Goal: Task Accomplishment & Management: Complete application form

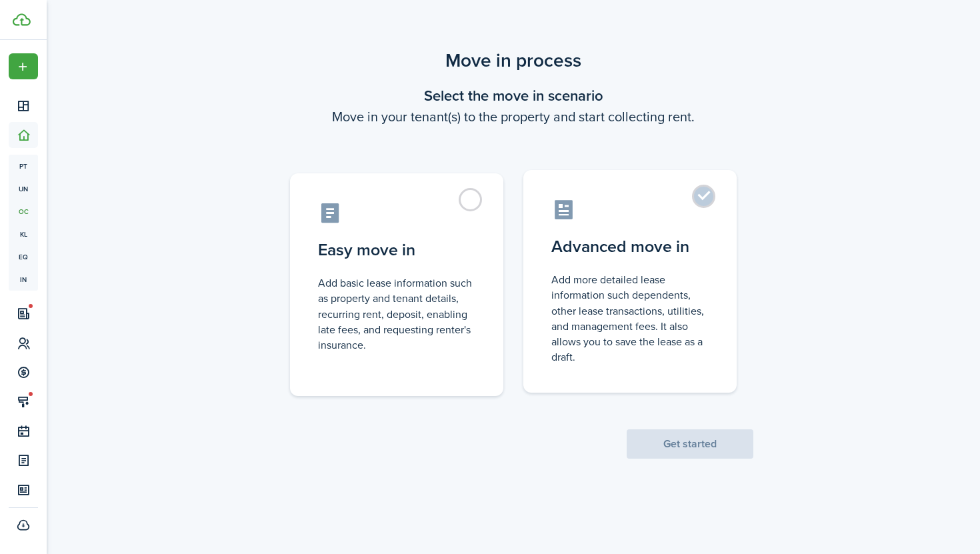
click at [625, 261] on label "Advanced move in Add more detailed lease information such dependents, other lea…" at bounding box center [629, 281] width 213 height 223
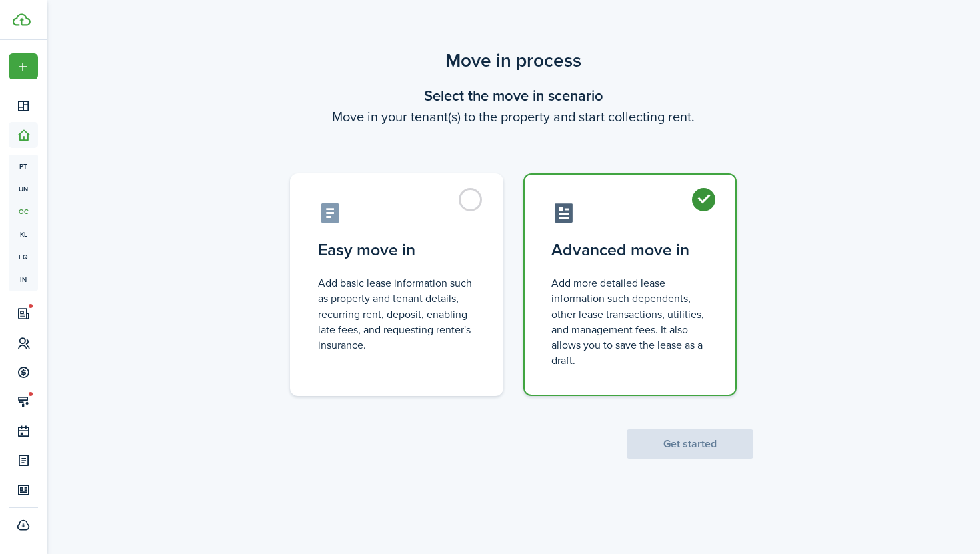
radio input "true"
click at [701, 448] on button "Get started" at bounding box center [690, 443] width 127 height 29
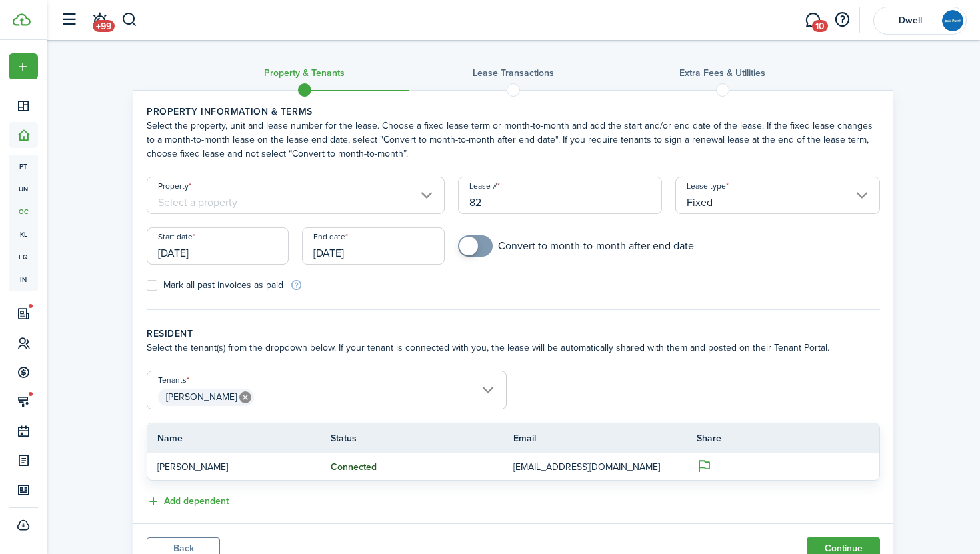
click at [204, 207] on input "Property" at bounding box center [296, 195] width 298 height 37
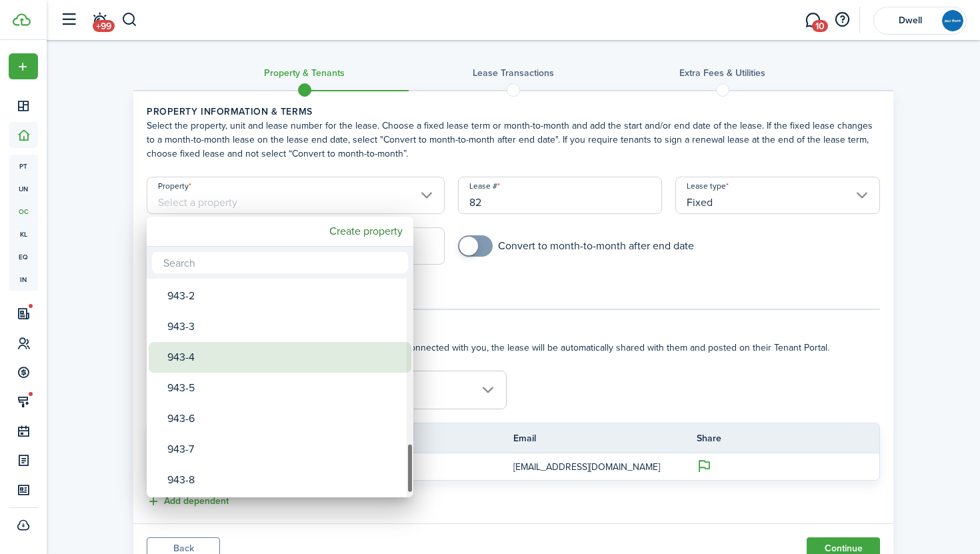
click at [283, 357] on div "943-4" at bounding box center [285, 357] width 236 height 31
type input "943-4"
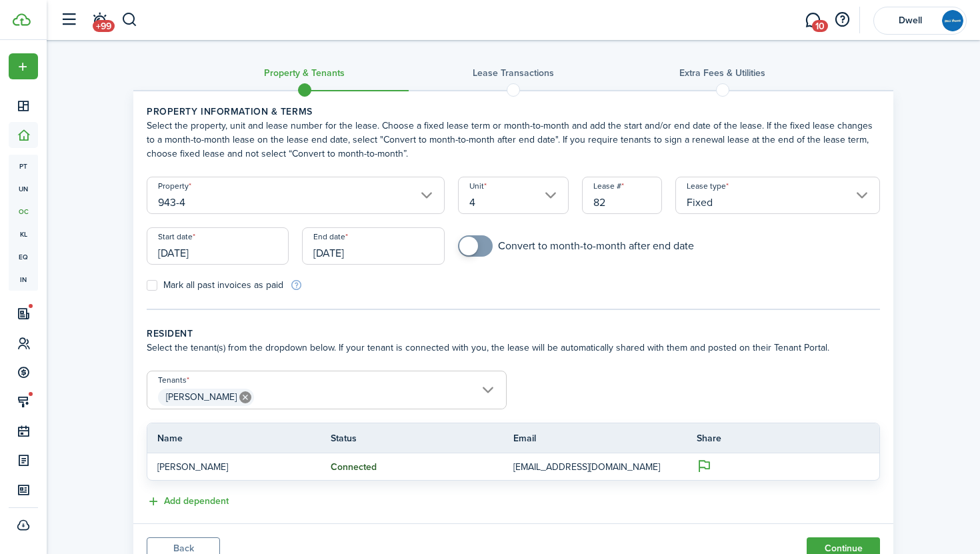
click at [613, 201] on input "82" at bounding box center [622, 195] width 80 height 37
type input "8"
click at [234, 255] on input "[DATE]" at bounding box center [218, 245] width 142 height 37
type input "39"
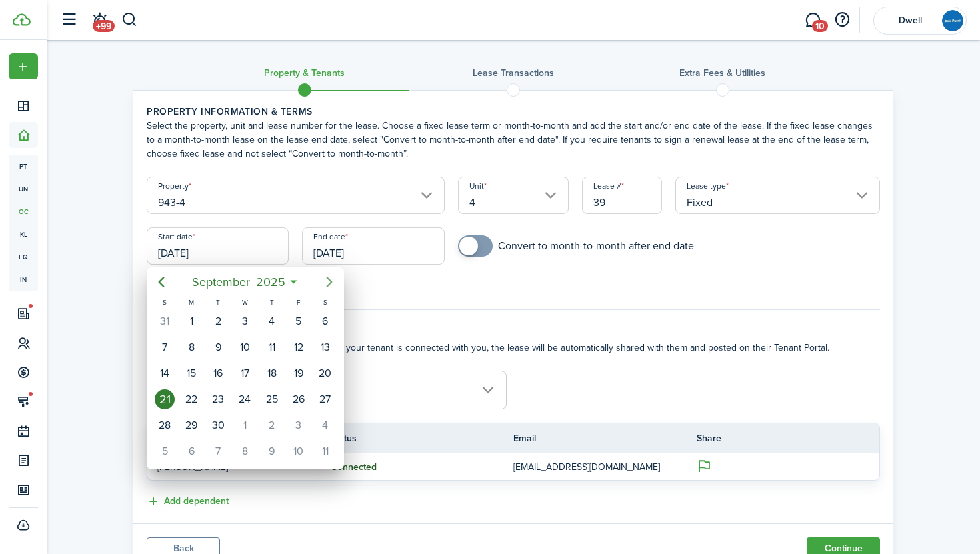
click at [327, 279] on icon "Next page" at bounding box center [329, 282] width 16 height 16
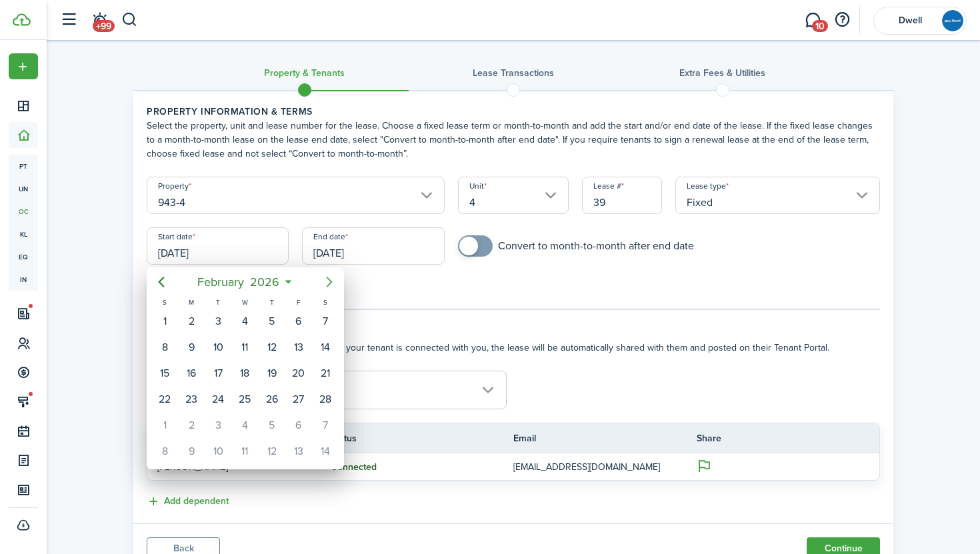
click at [327, 279] on icon "Next page" at bounding box center [329, 282] width 16 height 16
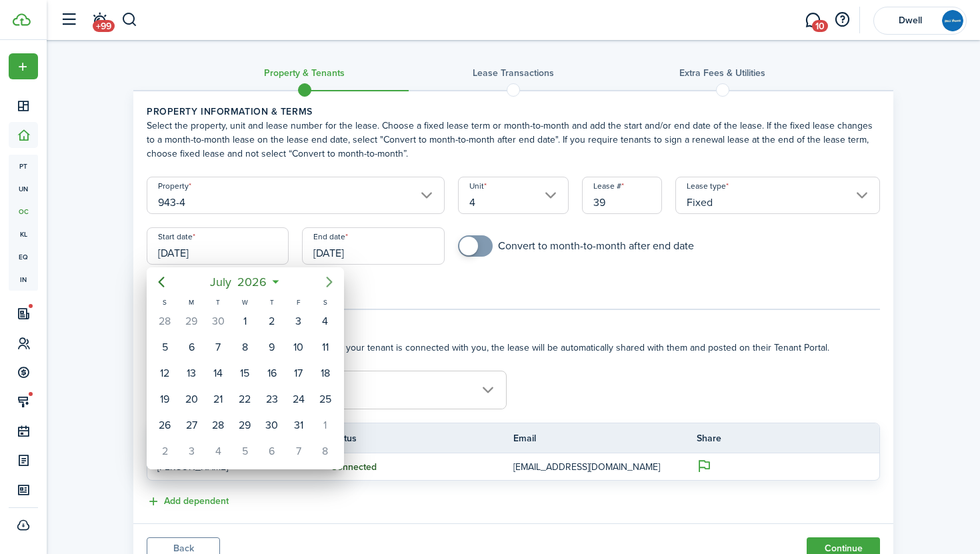
click at [327, 279] on icon "Next page" at bounding box center [329, 282] width 16 height 16
click at [326, 324] on div "1" at bounding box center [325, 321] width 20 height 20
type input "[DATE]"
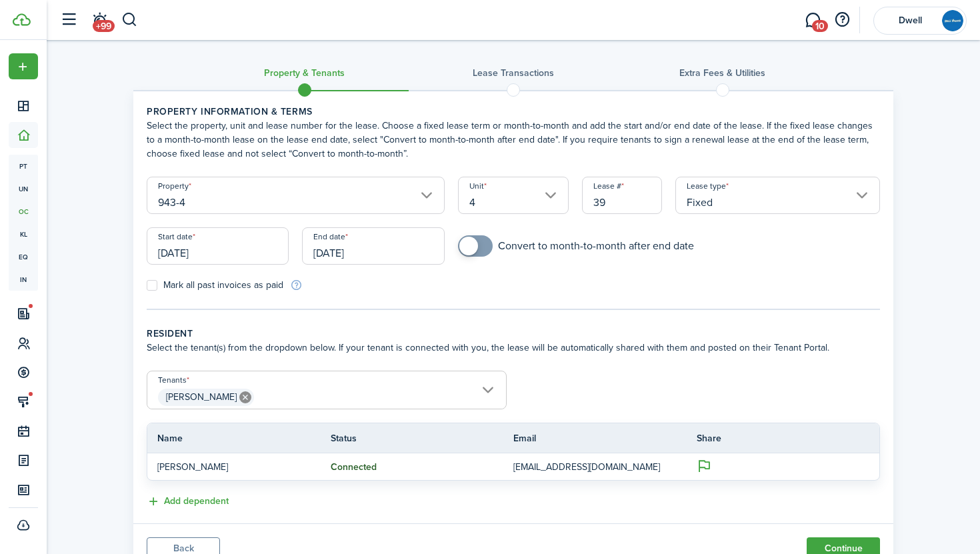
click at [348, 251] on input "[DATE]" at bounding box center [373, 245] width 142 height 37
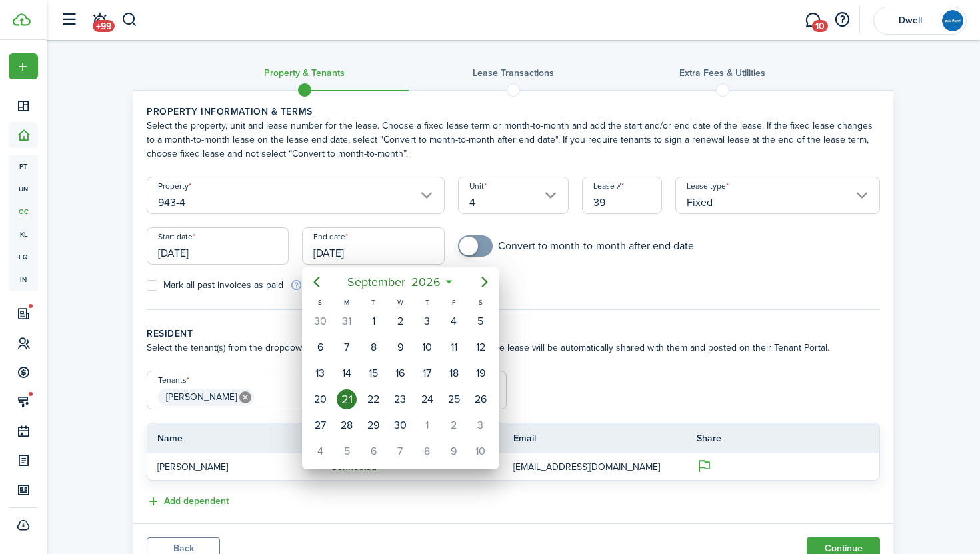
click at [480, 279] on icon "Next page" at bounding box center [485, 282] width 16 height 16
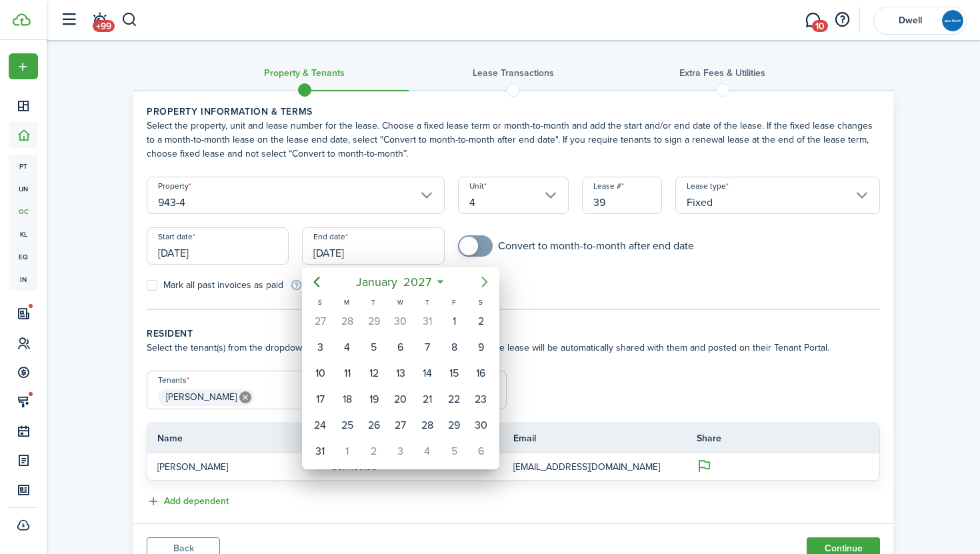
click at [480, 279] on icon "Next page" at bounding box center [485, 282] width 16 height 16
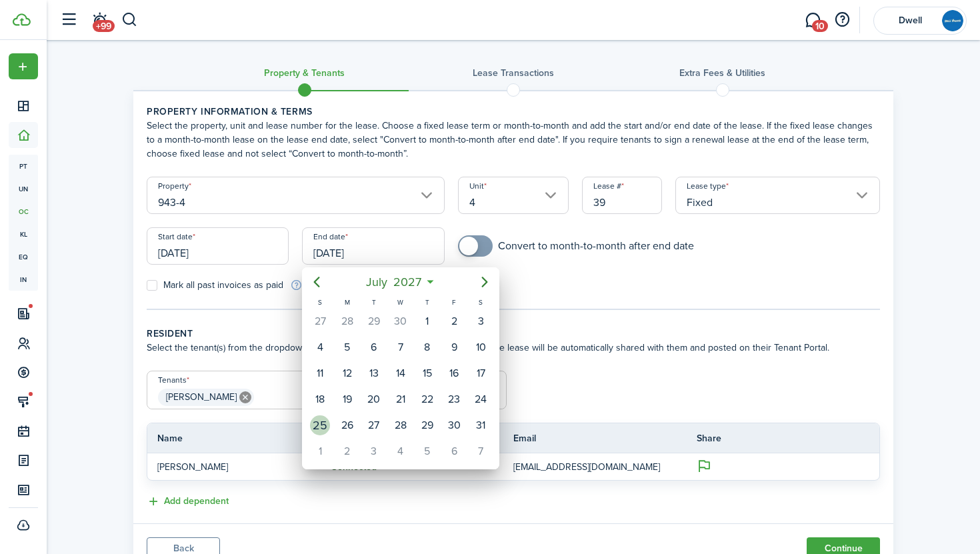
click at [321, 420] on div "25" at bounding box center [320, 425] width 20 height 20
type input "[DATE]"
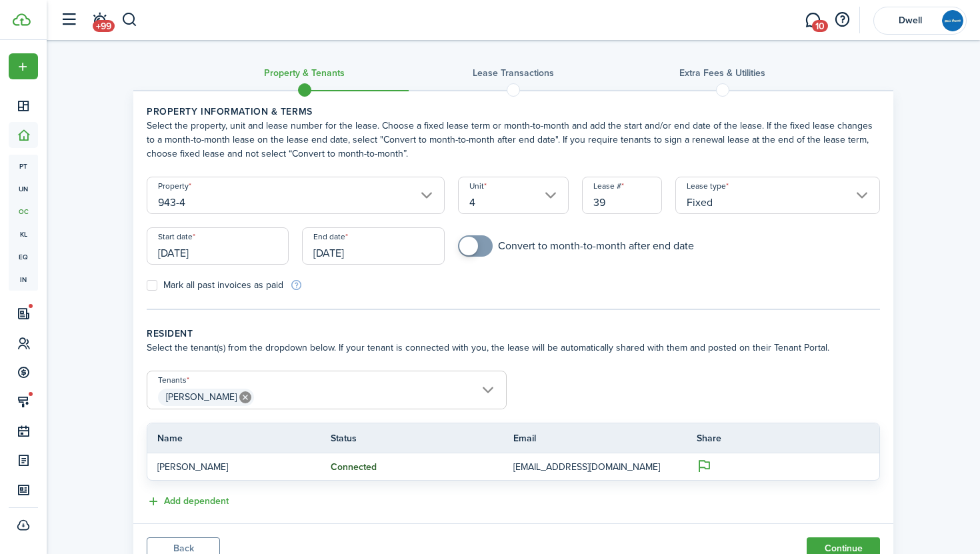
click at [277, 396] on span "[PERSON_NAME]" at bounding box center [326, 397] width 359 height 23
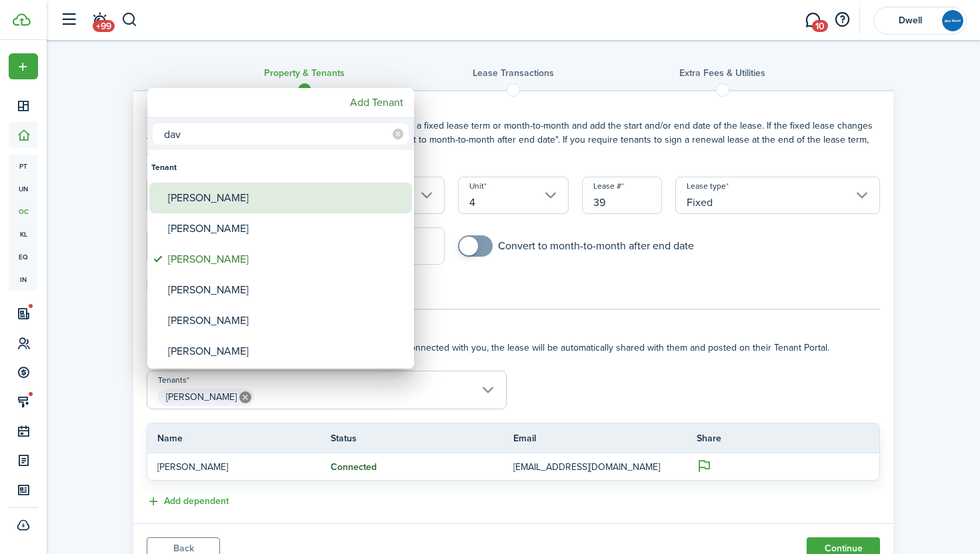
type input "dav"
click at [254, 199] on div "[PERSON_NAME]" at bounding box center [286, 198] width 236 height 31
type input "[PERSON_NAME], [PERSON_NAME]"
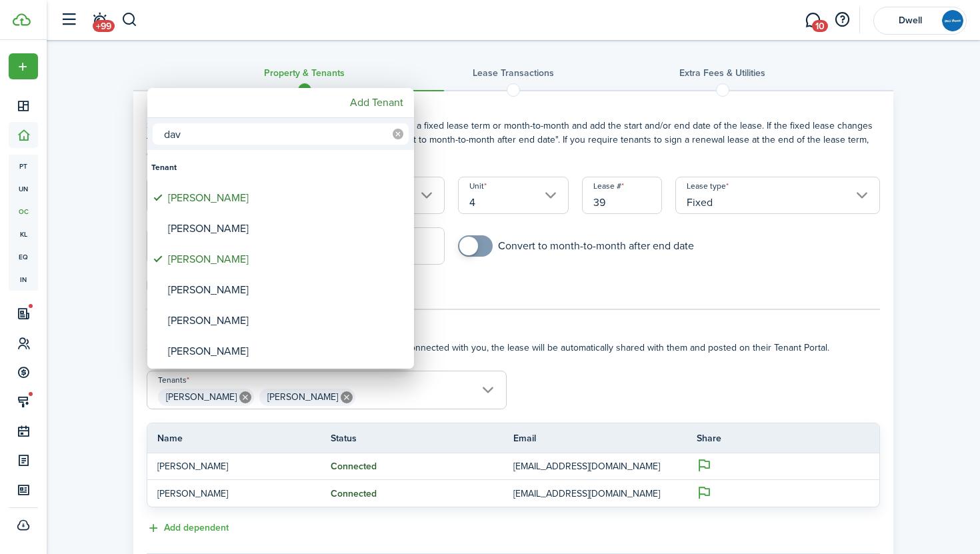
click at [400, 131] on icon at bounding box center [398, 134] width 11 height 11
click at [323, 141] on input "text" at bounding box center [281, 133] width 256 height 21
type input "simo"
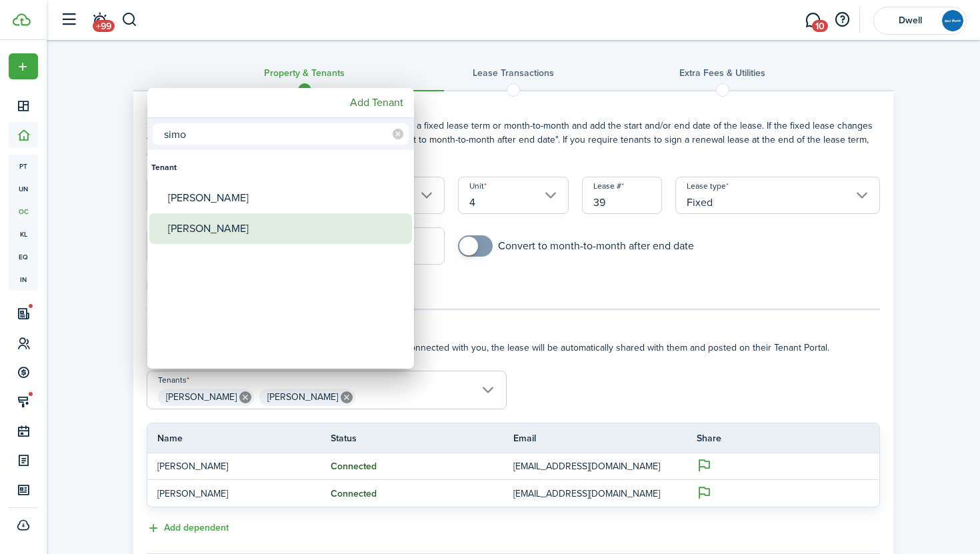
click at [297, 234] on div "[PERSON_NAME]" at bounding box center [286, 228] width 236 height 31
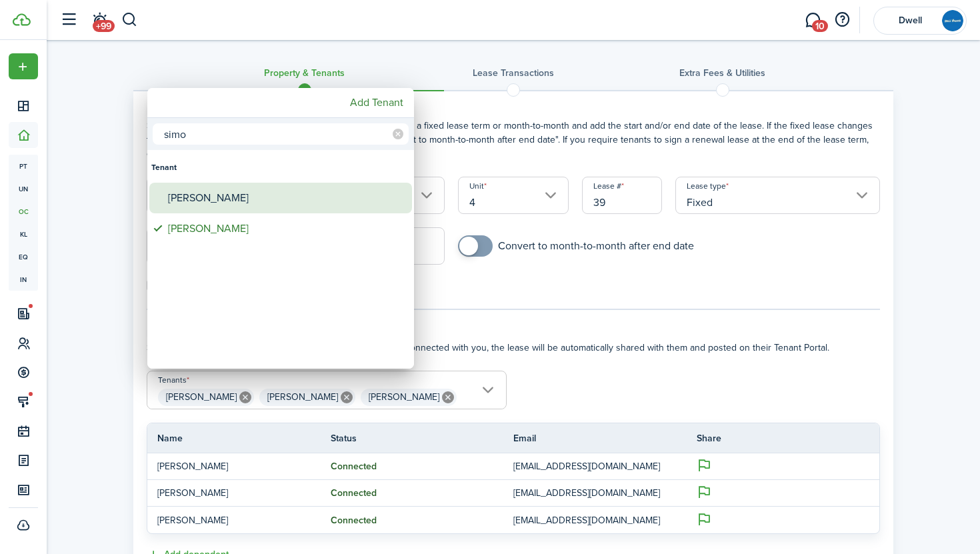
click at [279, 197] on div "[PERSON_NAME]" at bounding box center [286, 198] width 236 height 31
type input "[PERSON_NAME], [PERSON_NAME], [PERSON_NAME], [PERSON_NAME]"
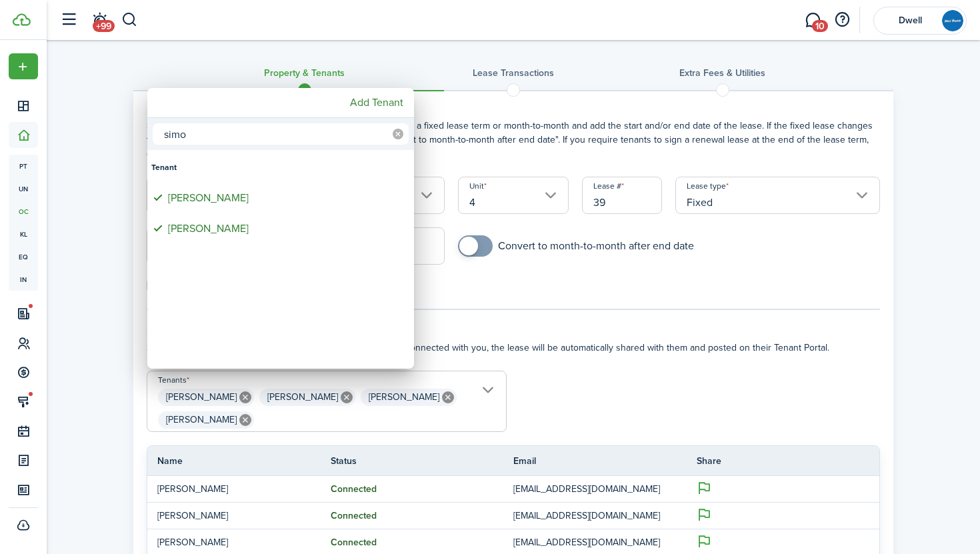
click at [397, 131] on icon at bounding box center [398, 134] width 11 height 11
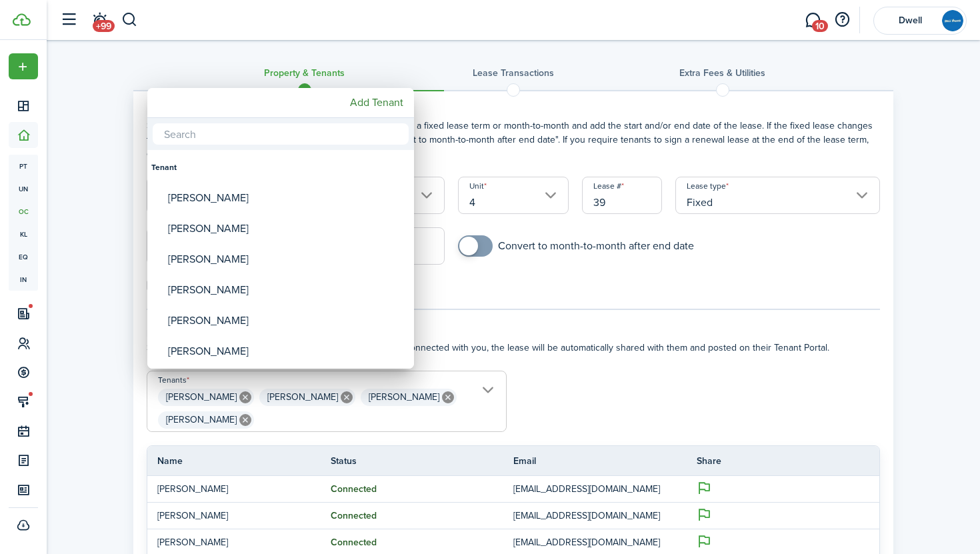
click at [291, 135] on input "text" at bounding box center [281, 133] width 256 height 21
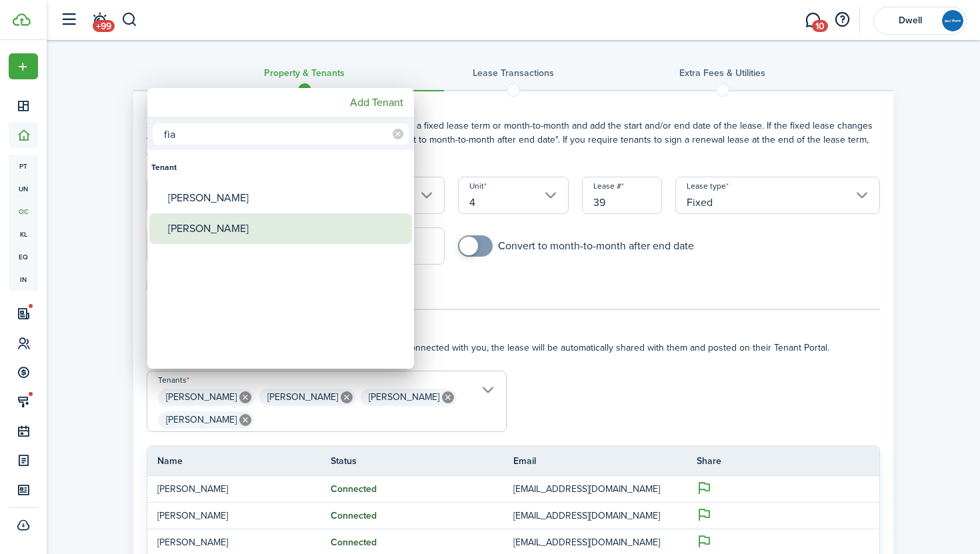
type input "fia"
click at [285, 225] on div "[PERSON_NAME]" at bounding box center [286, 228] width 236 height 31
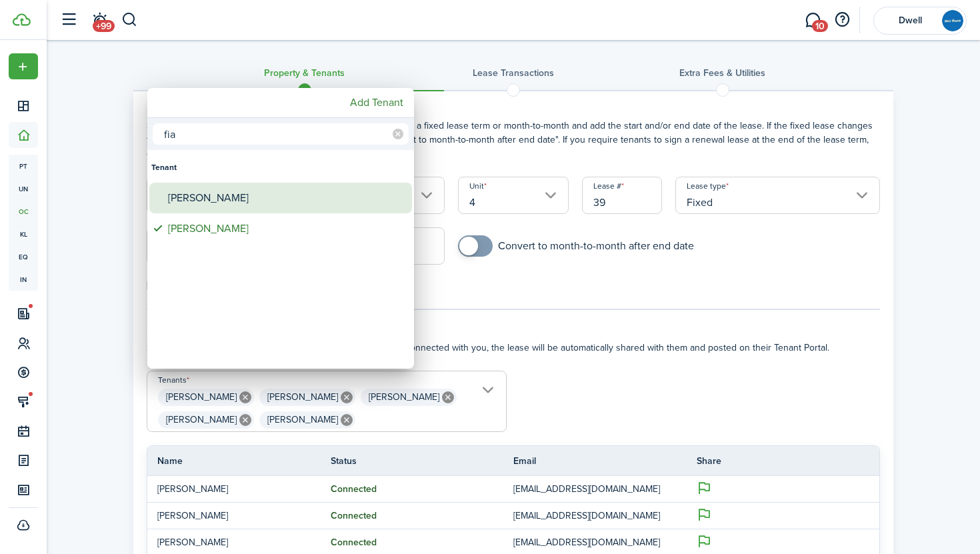
click at [275, 197] on div "[PERSON_NAME]" at bounding box center [286, 198] width 236 height 31
type input "[PERSON_NAME], [PERSON_NAME], [PERSON_NAME], [PERSON_NAME], [PERSON_NAME], [PER…"
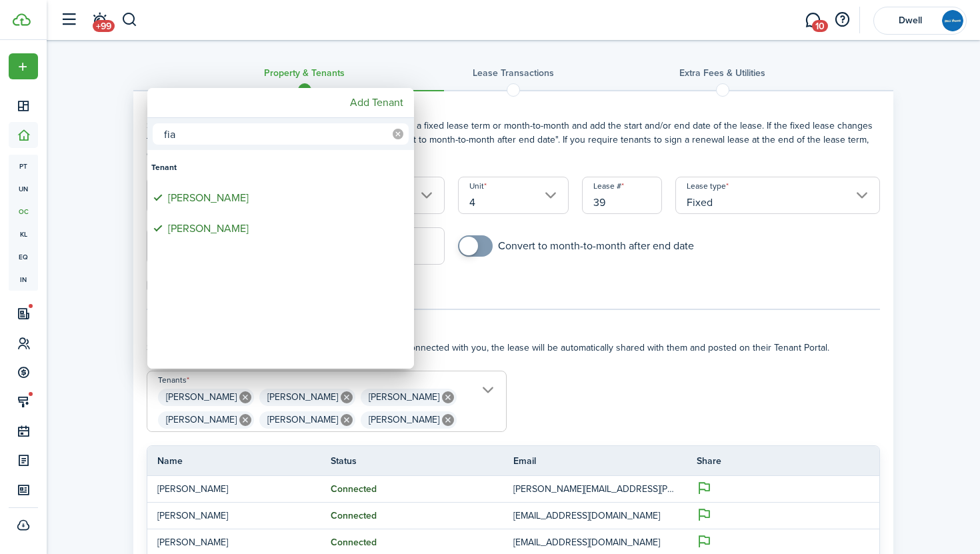
click at [395, 133] on icon at bounding box center [398, 134] width 11 height 11
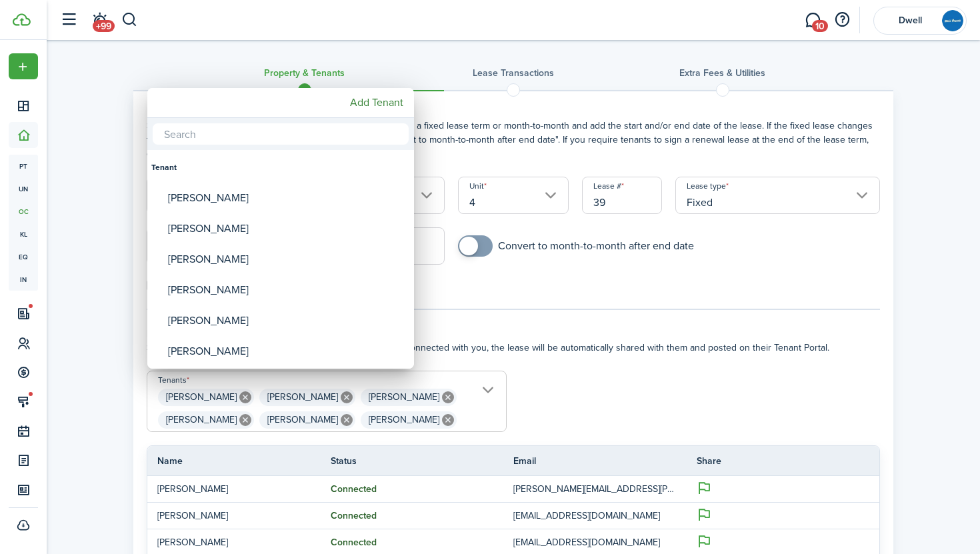
click at [328, 139] on input "text" at bounding box center [281, 133] width 256 height 21
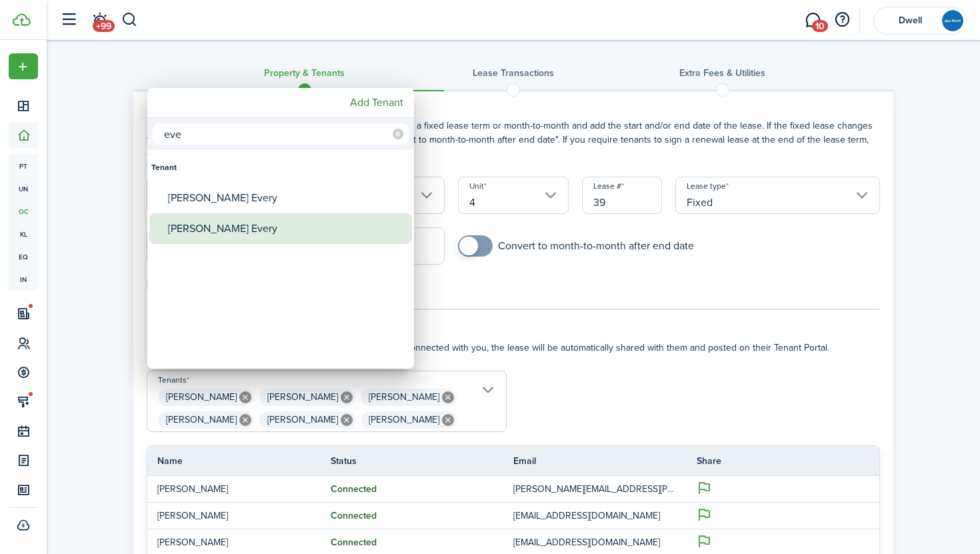
type input "eve"
click at [295, 229] on div "[PERSON_NAME] Every" at bounding box center [286, 228] width 236 height 31
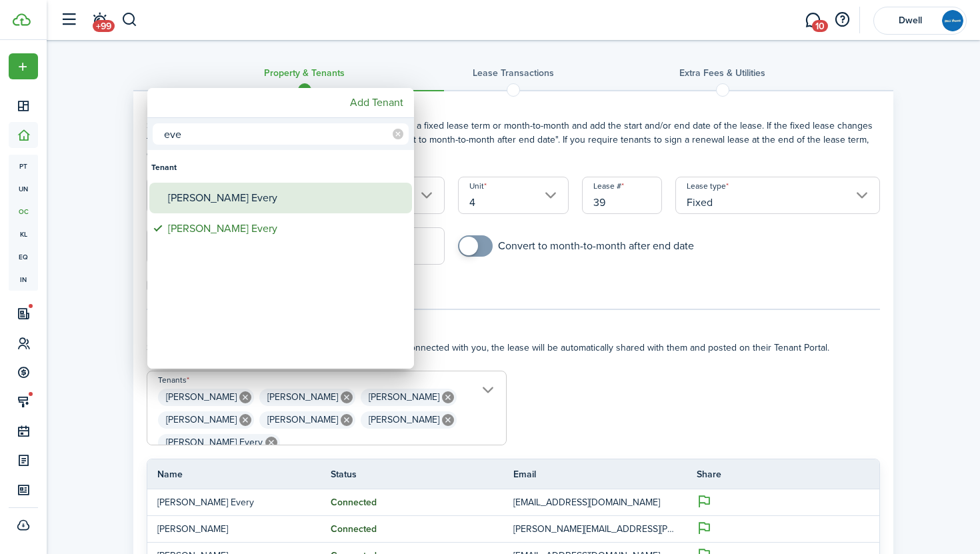
click at [281, 195] on div "[PERSON_NAME] Every" at bounding box center [286, 198] width 236 height 31
type input "[PERSON_NAME], [PERSON_NAME], [PERSON_NAME], [PERSON_NAME], [PERSON_NAME], [PER…"
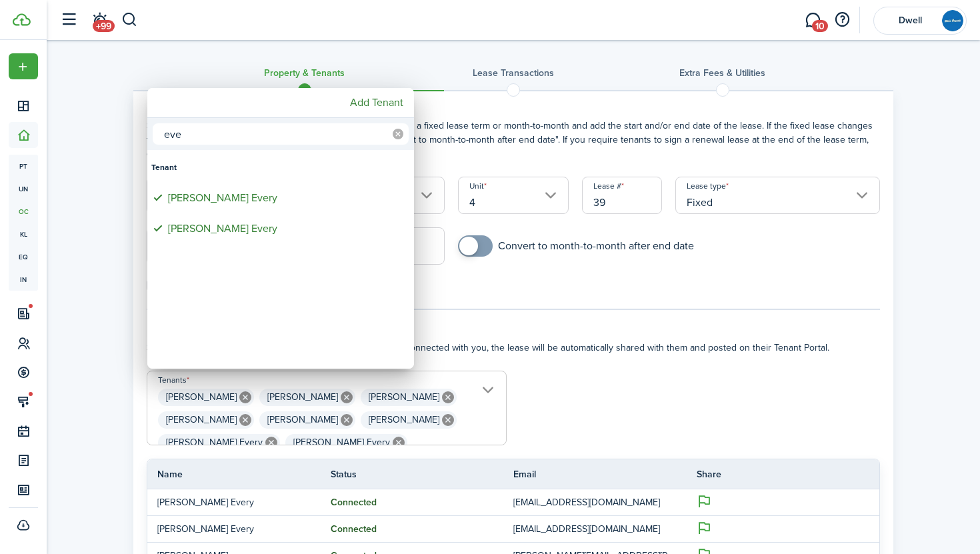
click at [397, 131] on icon at bounding box center [398, 134] width 11 height 11
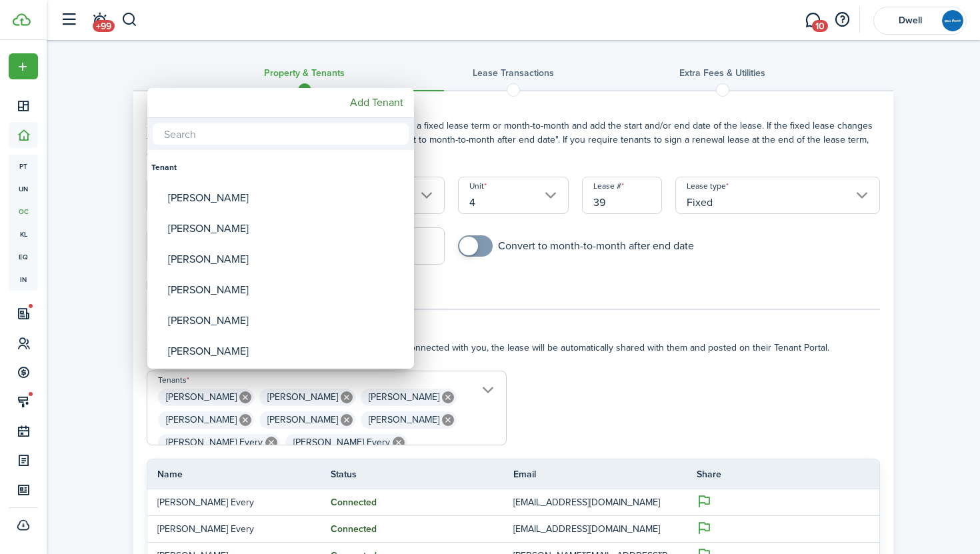
click at [339, 133] on input "text" at bounding box center [281, 133] width 256 height 21
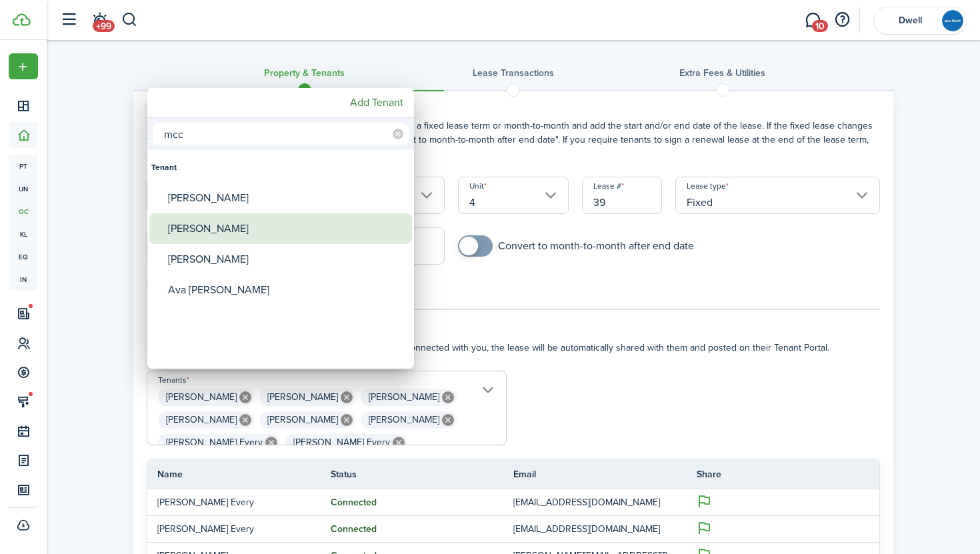
type input "mcc"
click at [315, 226] on div "[PERSON_NAME]" at bounding box center [286, 228] width 236 height 31
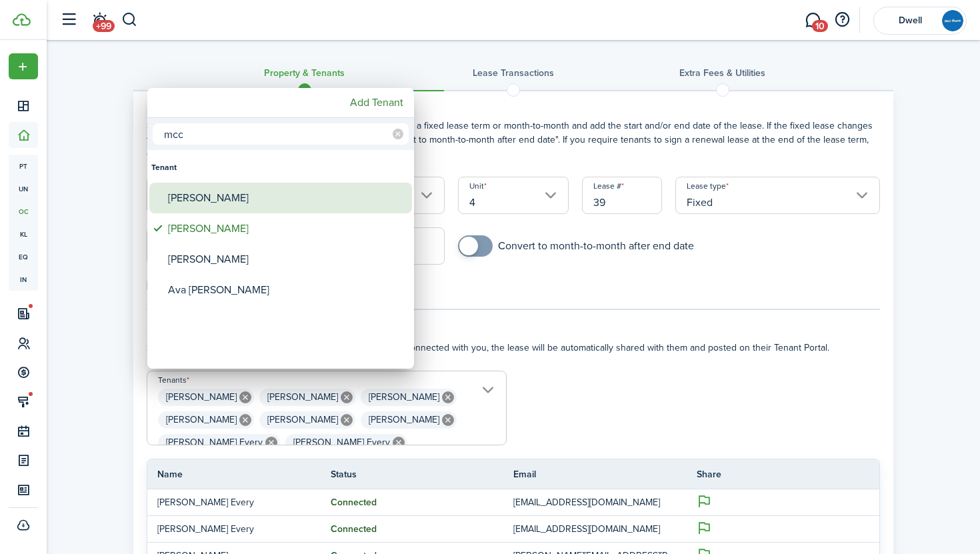
click at [302, 200] on div "[PERSON_NAME]" at bounding box center [286, 198] width 236 height 31
type input "[PERSON_NAME], [PERSON_NAME], [PERSON_NAME], [PERSON_NAME], [PERSON_NAME], [PER…"
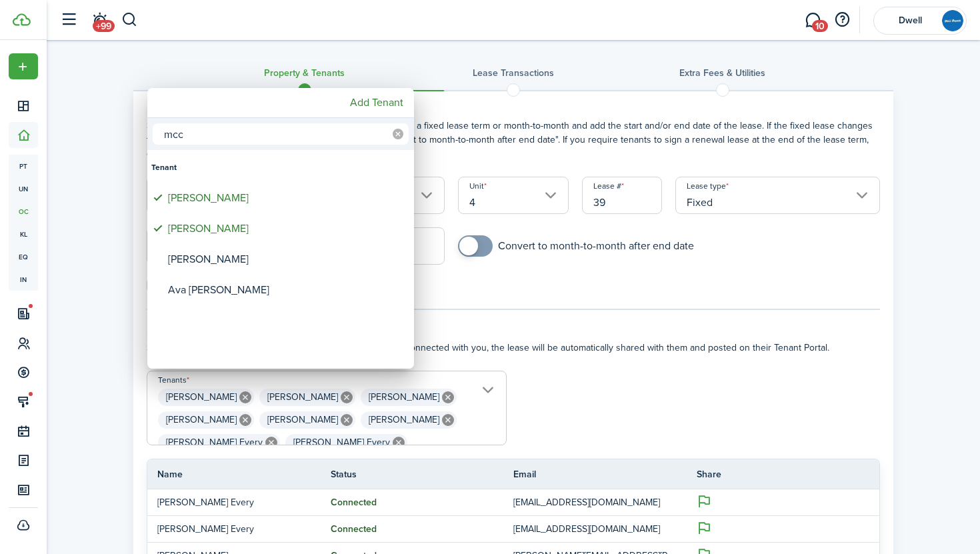
click at [394, 132] on icon at bounding box center [398, 134] width 11 height 11
click at [473, 305] on div at bounding box center [489, 276] width 1193 height 767
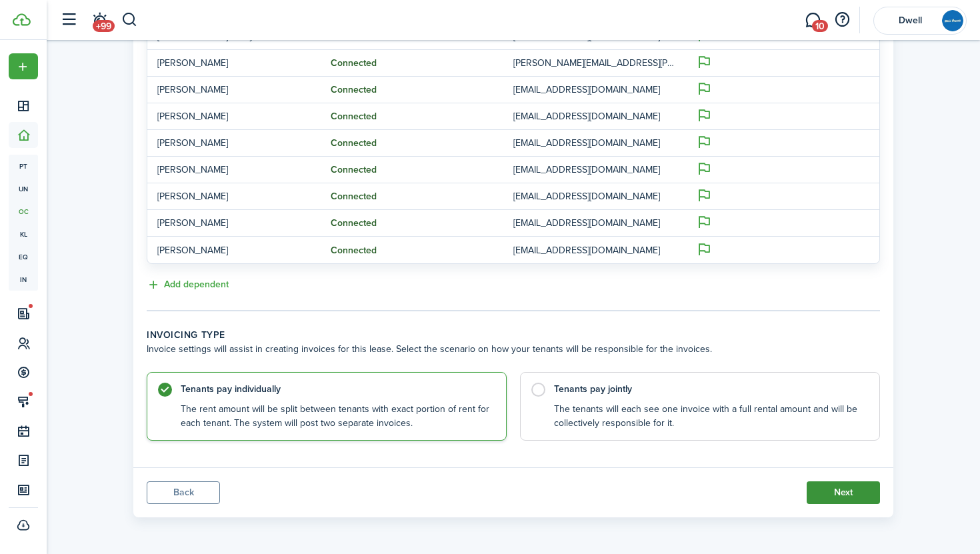
click at [843, 491] on button "Next" at bounding box center [843, 492] width 73 height 23
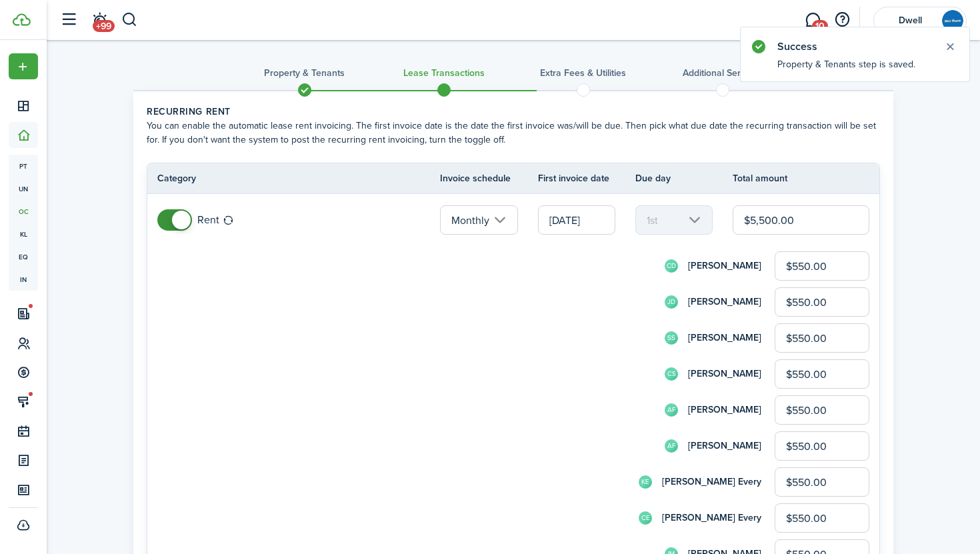
click at [805, 266] on input "$550.00" at bounding box center [822, 265] width 95 height 29
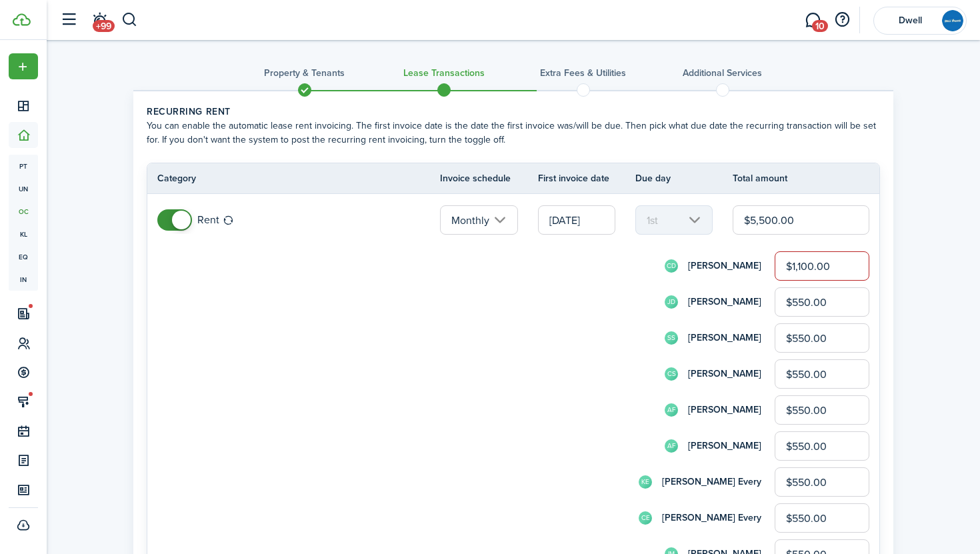
type input "$1,100.00"
type input "$0.00"
type input "$1,100.00"
type input "$0.00"
type input "$1,100.00"
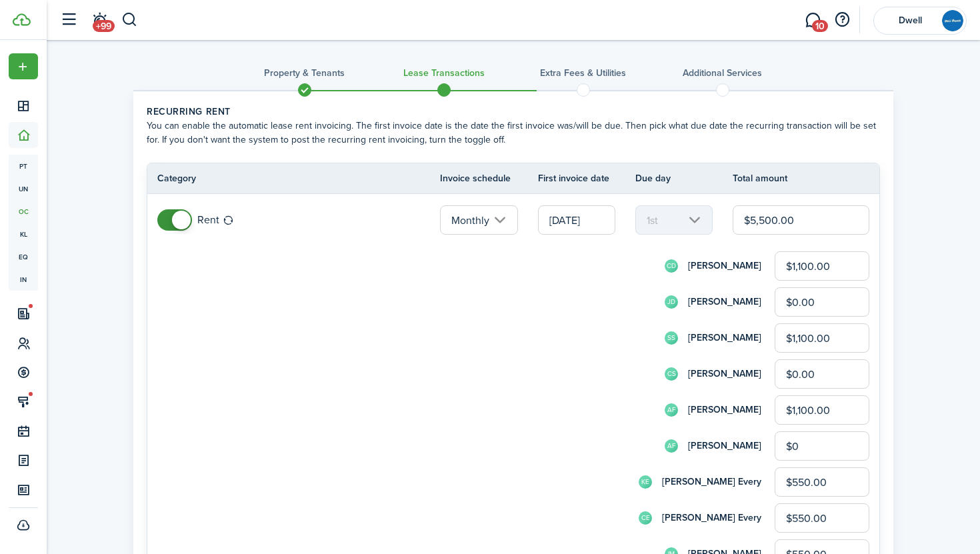
type input "$0.00"
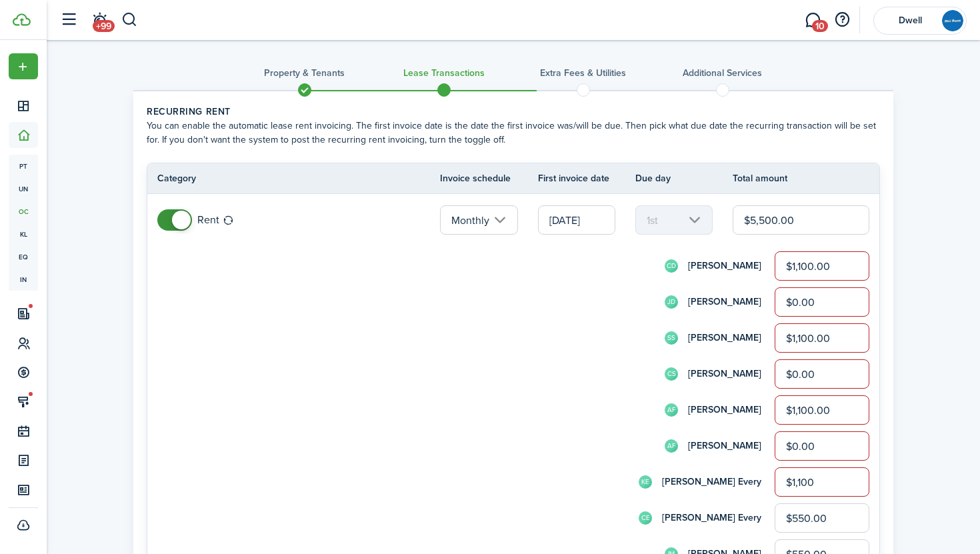
type input "$1,100.00"
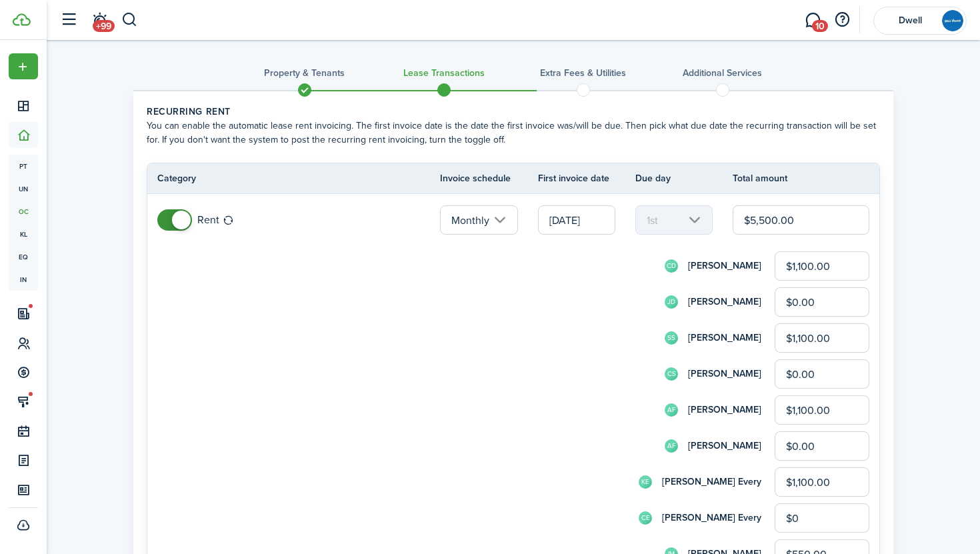
type input "$0.00"
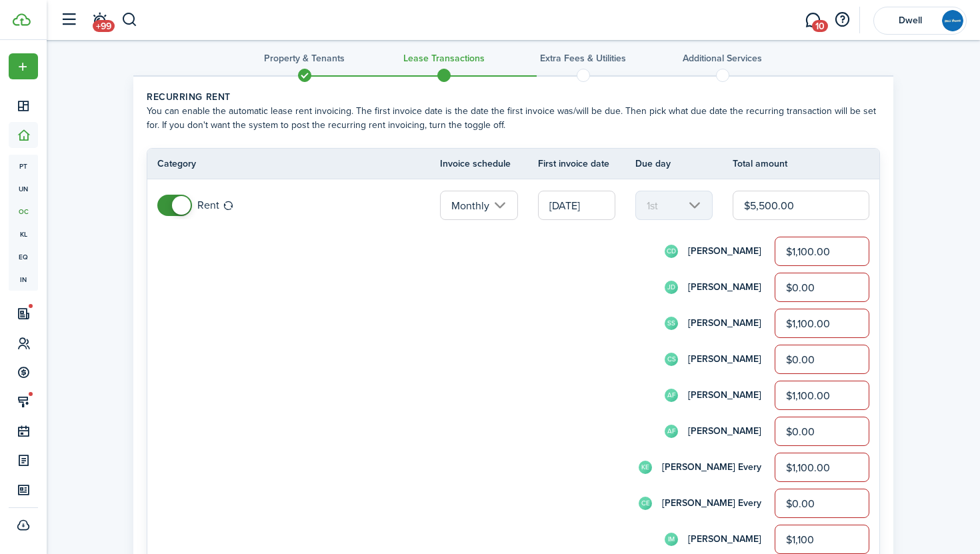
type input "$1,100.00"
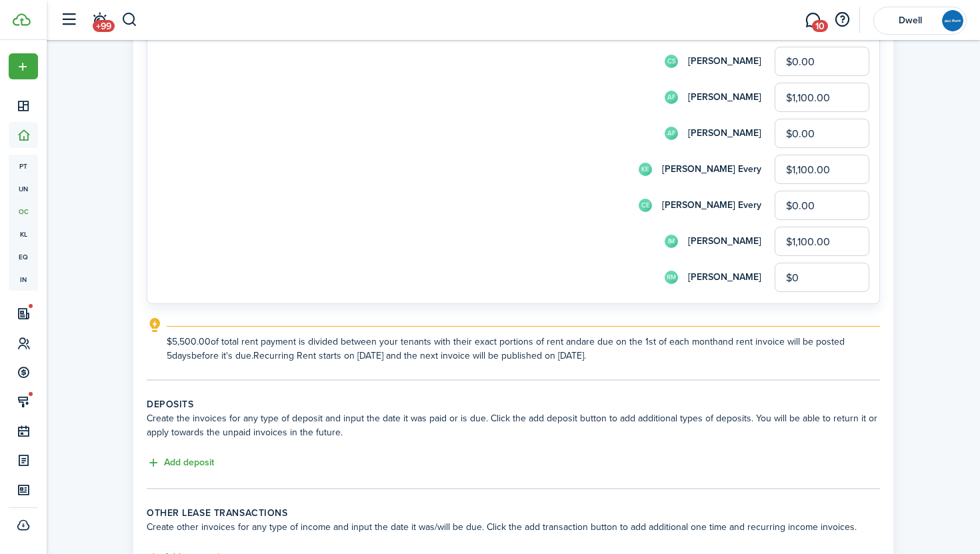
type input "$0.00"
click at [628, 314] on lease-classic-rent "Recurring rent You can enable the automatic lease rent invoicing. The first inv…" at bounding box center [513, 77] width 733 height 571
click at [182, 463] on button "Add deposit" at bounding box center [180, 462] width 67 height 15
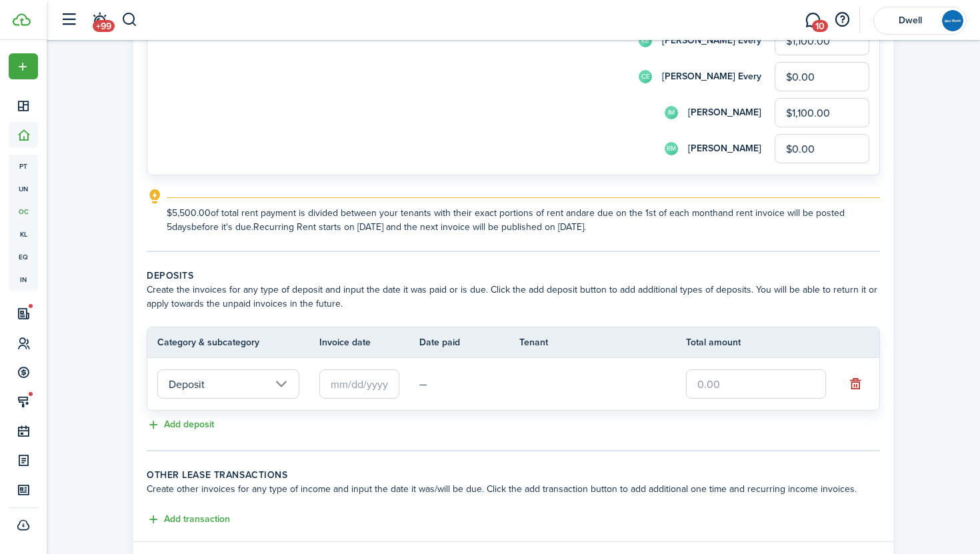
scroll to position [476, 0]
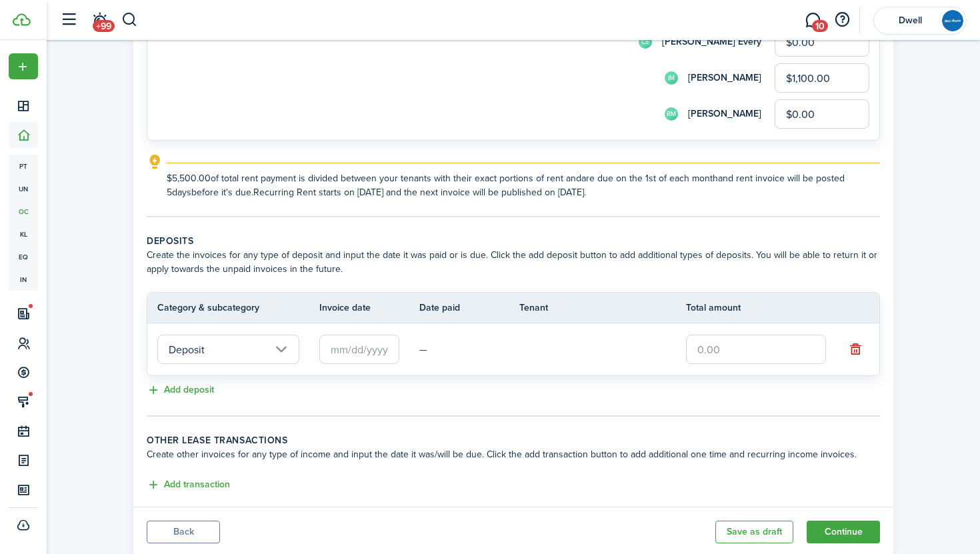
click at [355, 349] on input "text" at bounding box center [359, 349] width 80 height 29
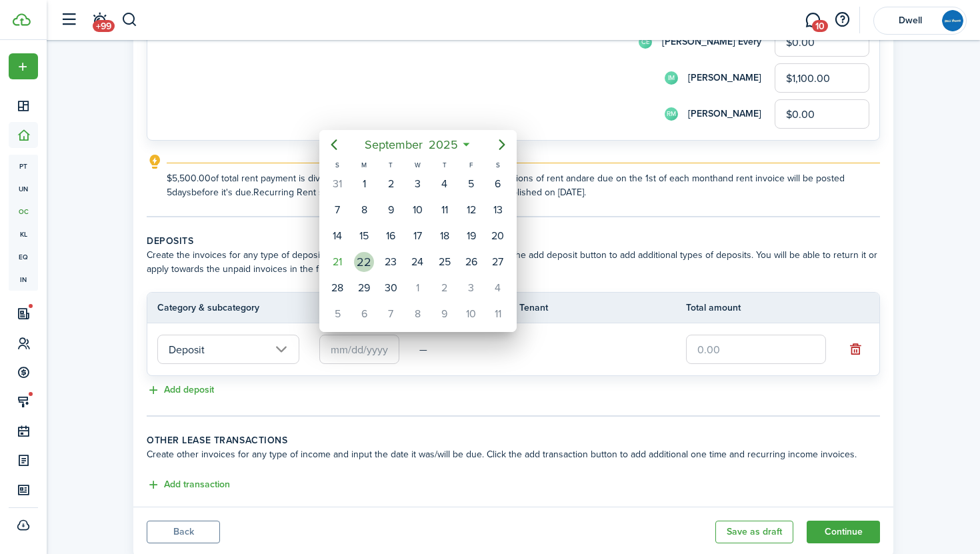
click at [362, 265] on div "22" at bounding box center [364, 262] width 20 height 20
type input "[DATE]"
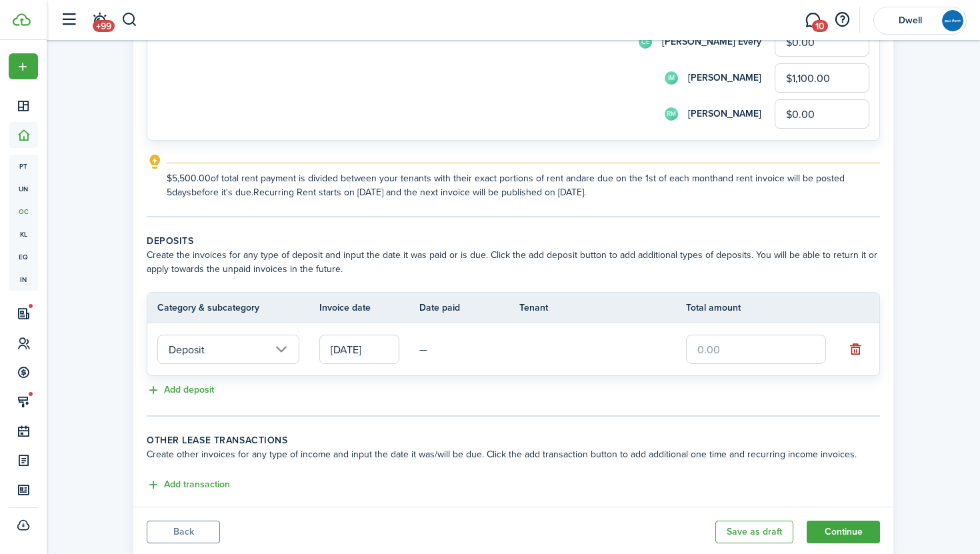
click at [716, 345] on input "text" at bounding box center [756, 349] width 140 height 29
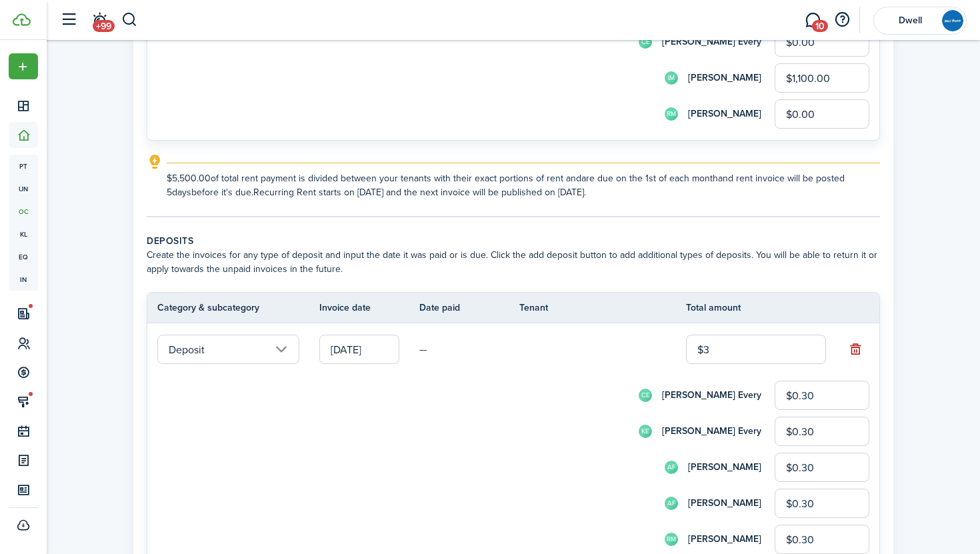
type input "$30"
type input "$3.00"
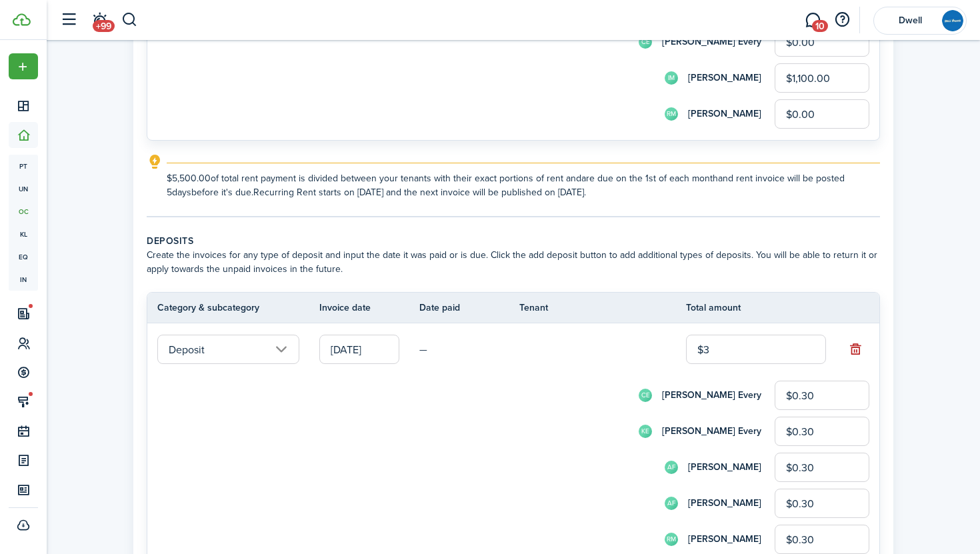
type input "$3.00"
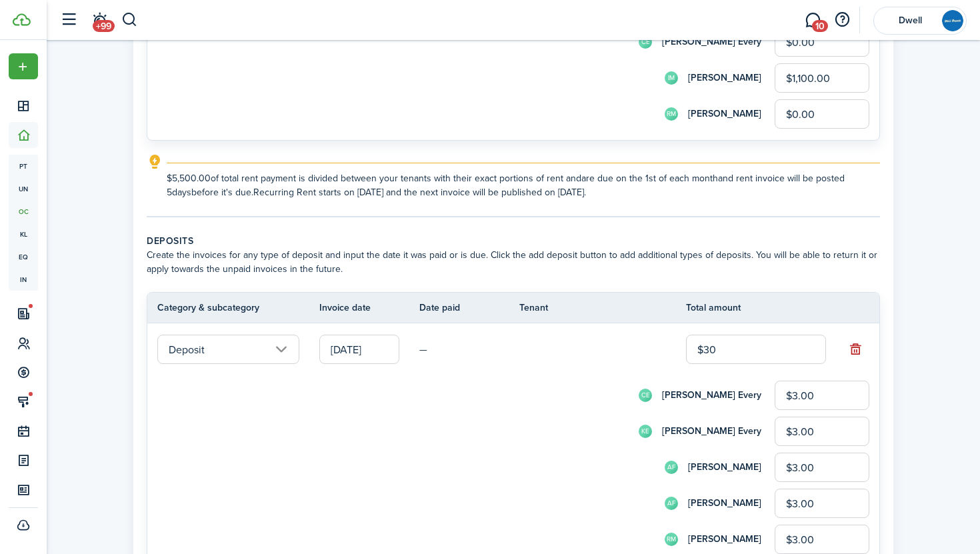
type input "$3.00"
type input "$300"
type input "$30.00"
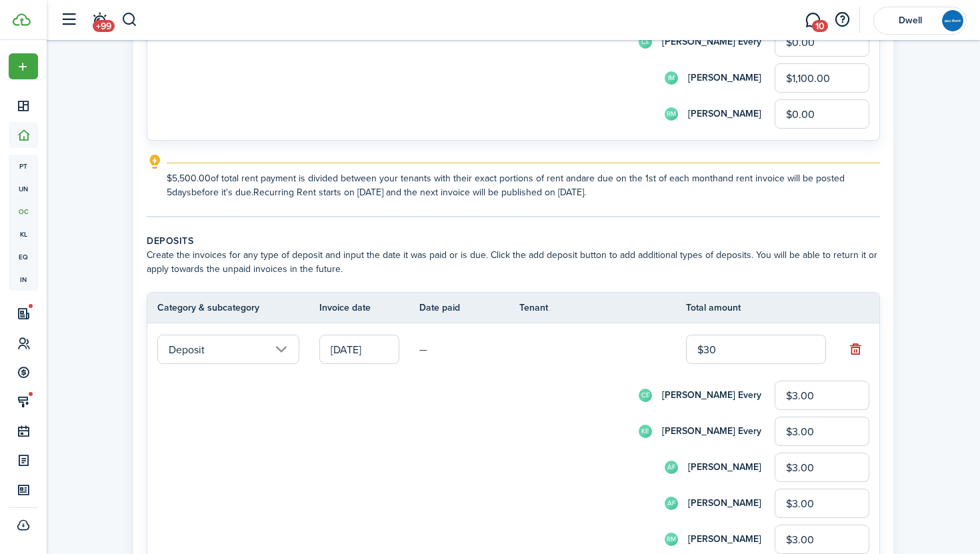
type input "$30.00"
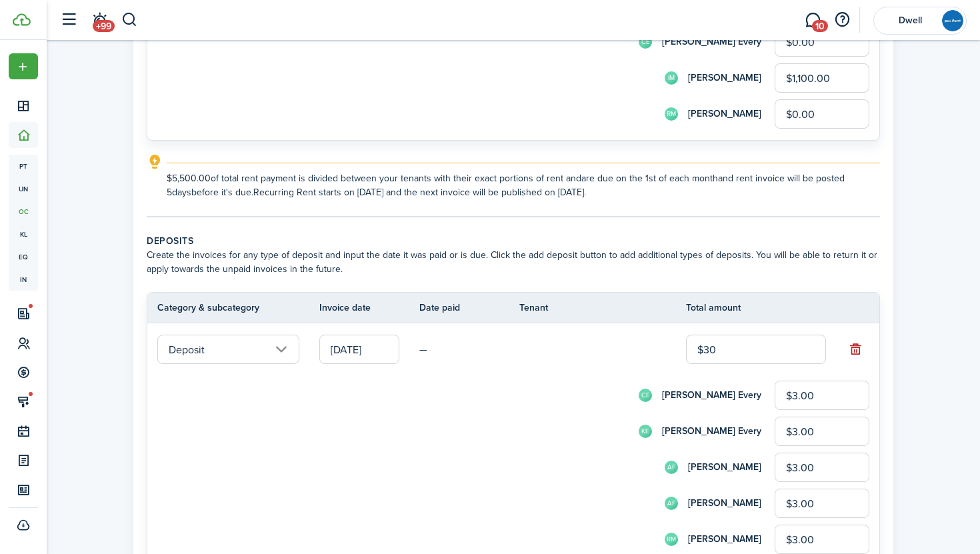
type input "$30.00"
type input "$3,000"
type input "$300.00"
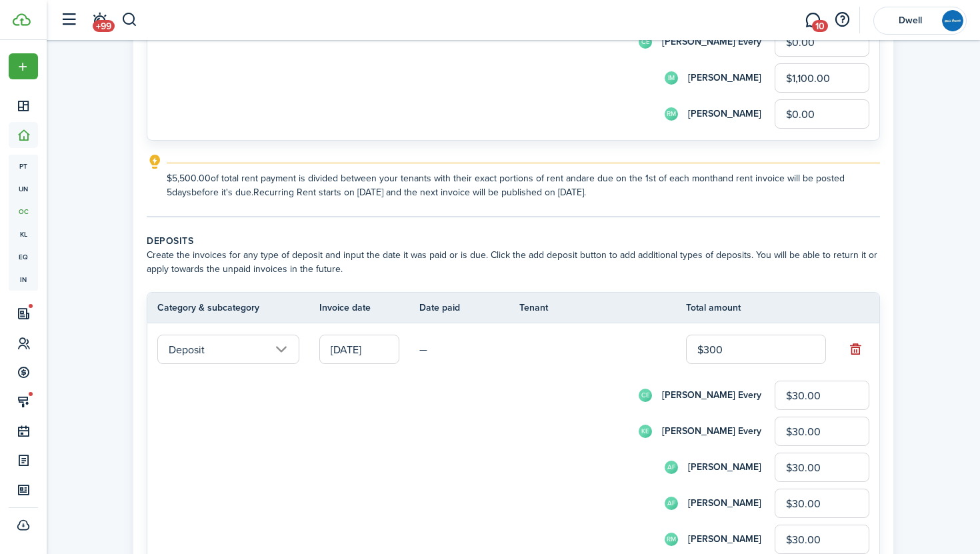
type input "$300.00"
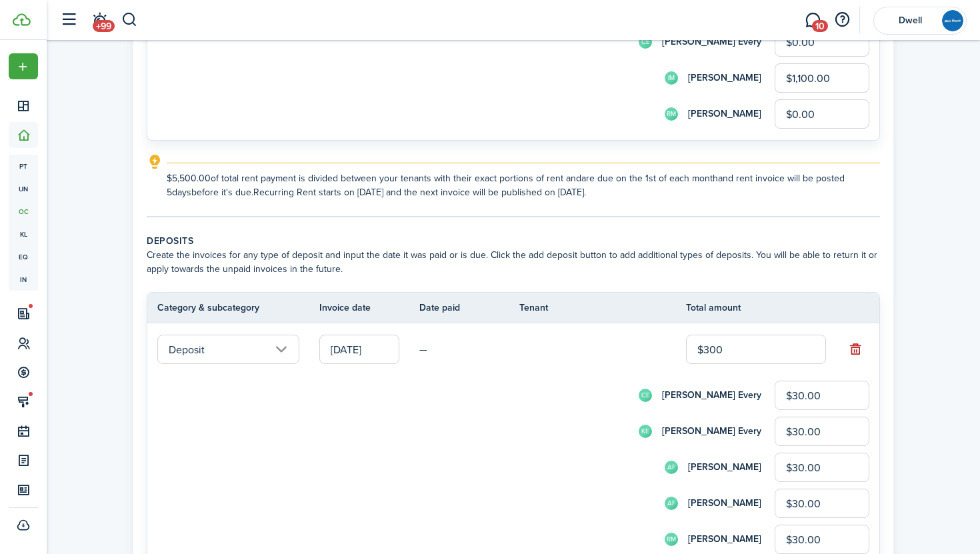
type input "$300.00"
type input "$3,000.00"
click at [823, 423] on input "$300.00" at bounding box center [822, 431] width 95 height 29
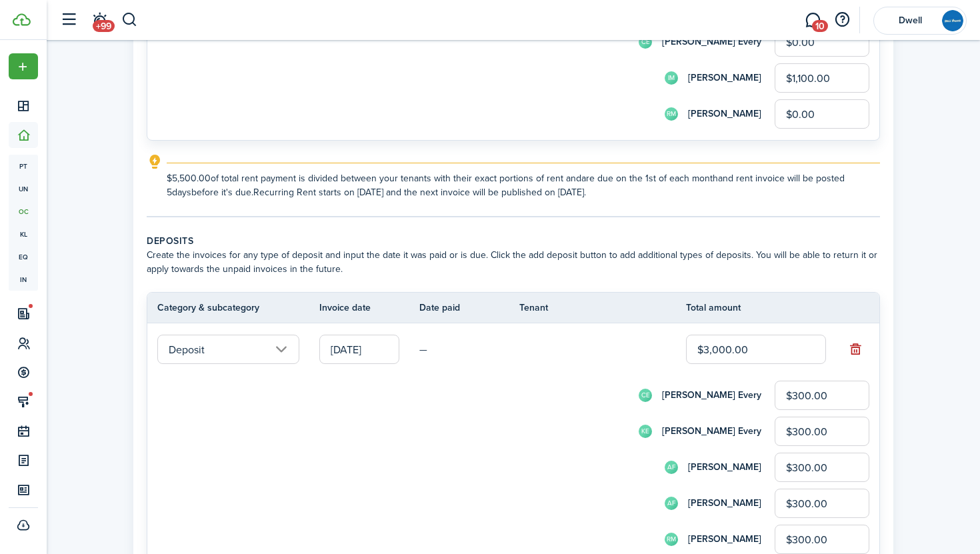
click at [799, 392] on input "$300.00" at bounding box center [822, 395] width 95 height 29
type input "$0.00"
type input "$600.00"
type input "$0.00"
type input "$600.00"
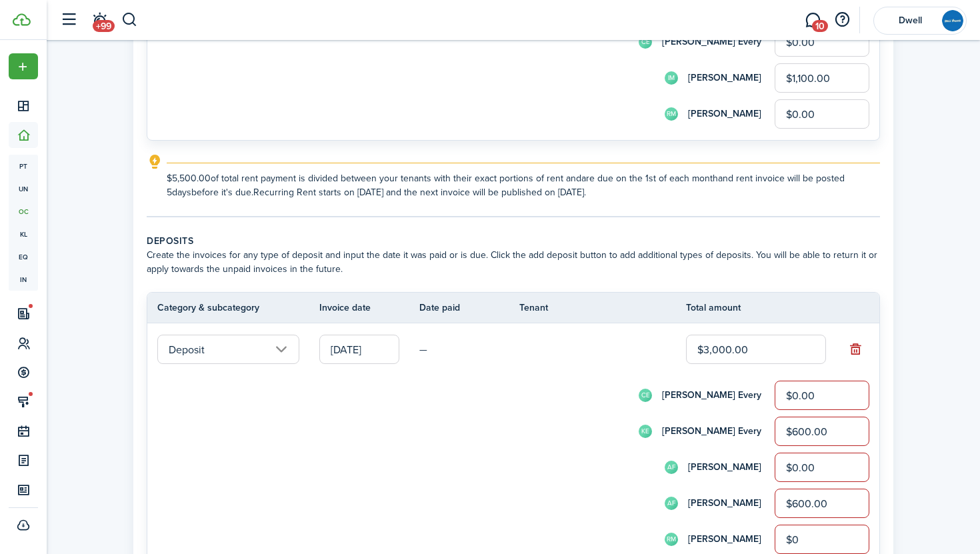
type input "$0.00"
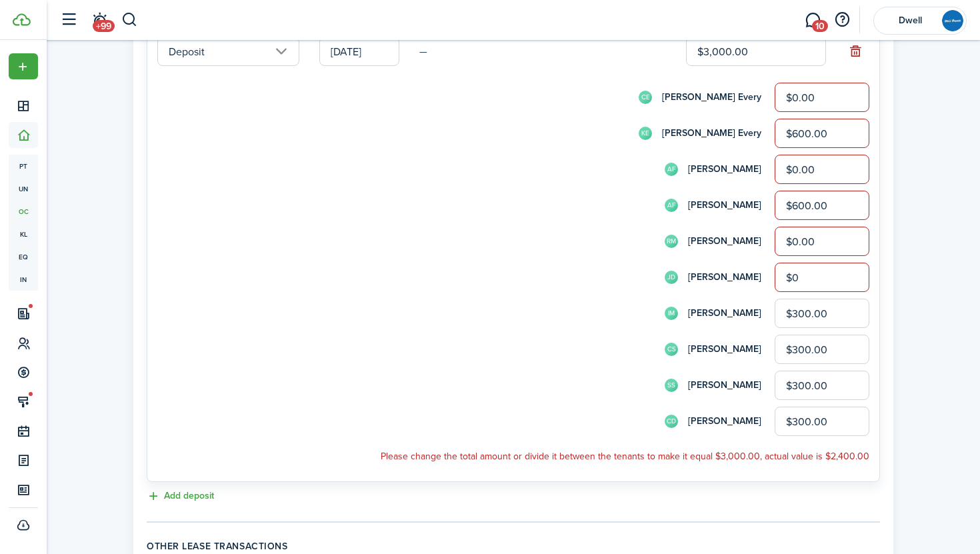
type input "$0.00"
type input "$600.00"
type input "$0.00"
type input "$600.00"
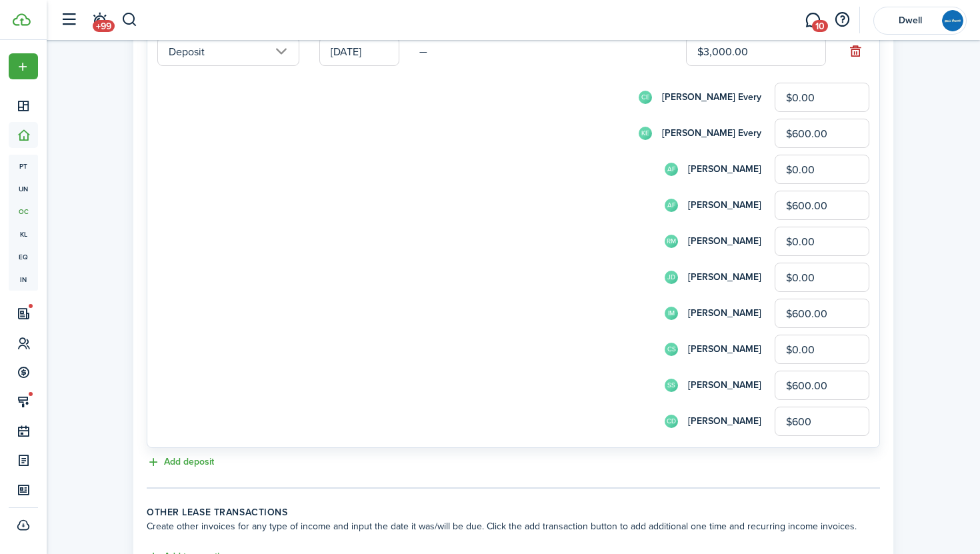
type input "$600.00"
click at [549, 478] on tc-wizard-step "Deposits Create the invoices for any type of deposit and input the date it was …" at bounding box center [513, 212] width 733 height 553
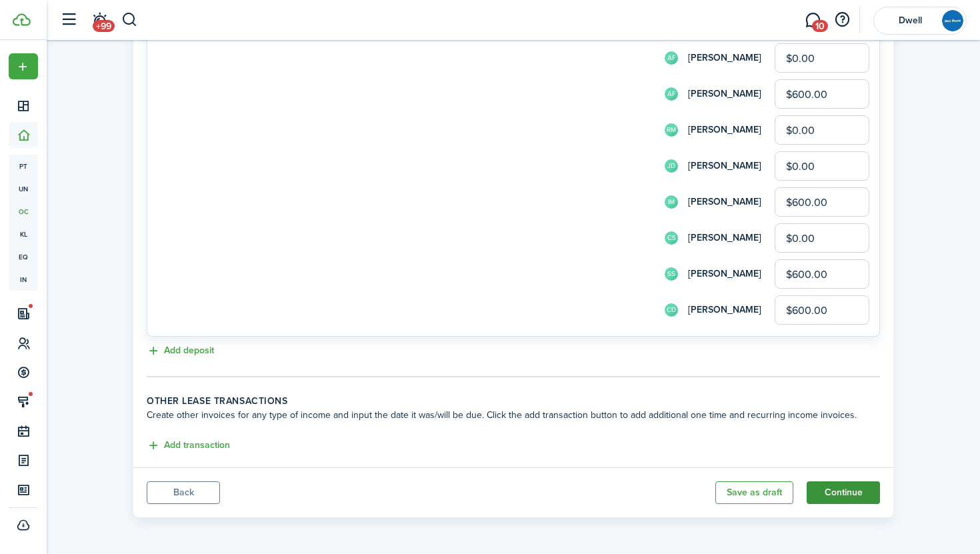
click at [849, 500] on button "Continue" at bounding box center [843, 492] width 73 height 23
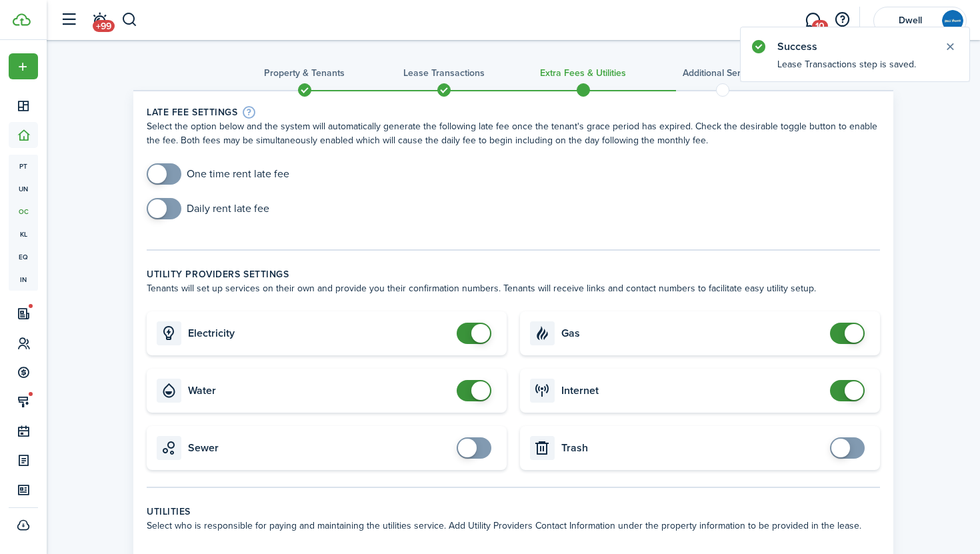
checkbox input "true"
click at [166, 171] on span at bounding box center [157, 174] width 19 height 19
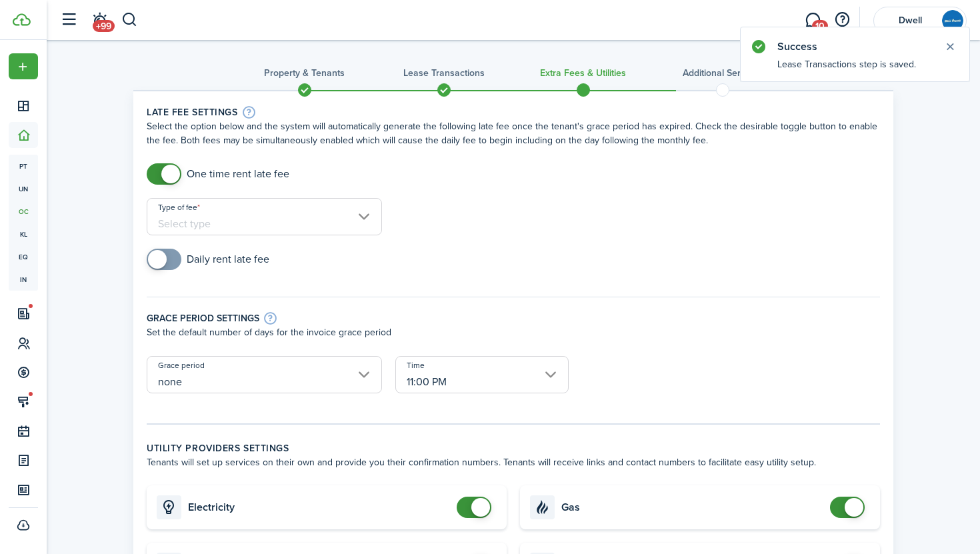
click at [265, 231] on input "Type of fee" at bounding box center [264, 216] width 235 height 37
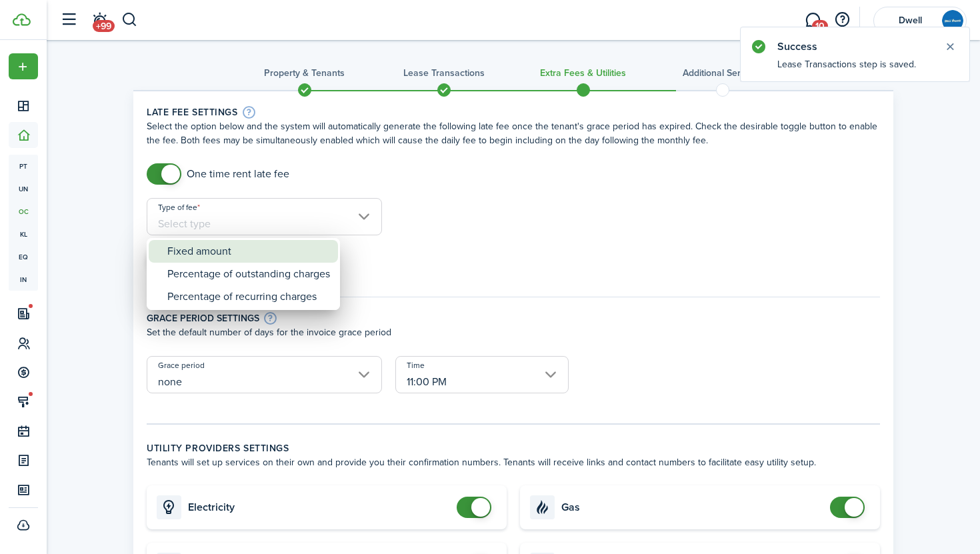
click at [307, 251] on div "Fixed amount" at bounding box center [248, 251] width 163 height 23
type input "Fixed amount"
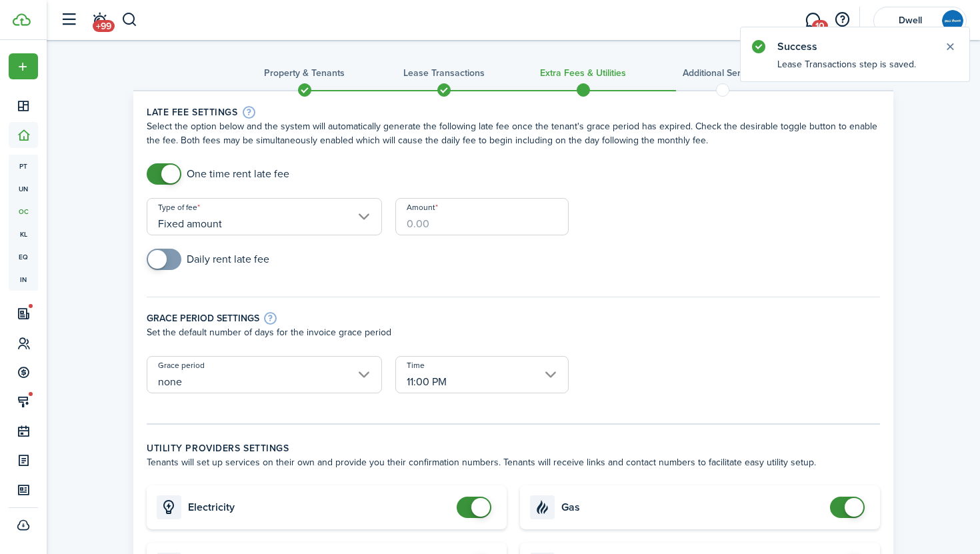
click at [435, 219] on input "Amount" at bounding box center [481, 216] width 173 height 37
type input "$100.00"
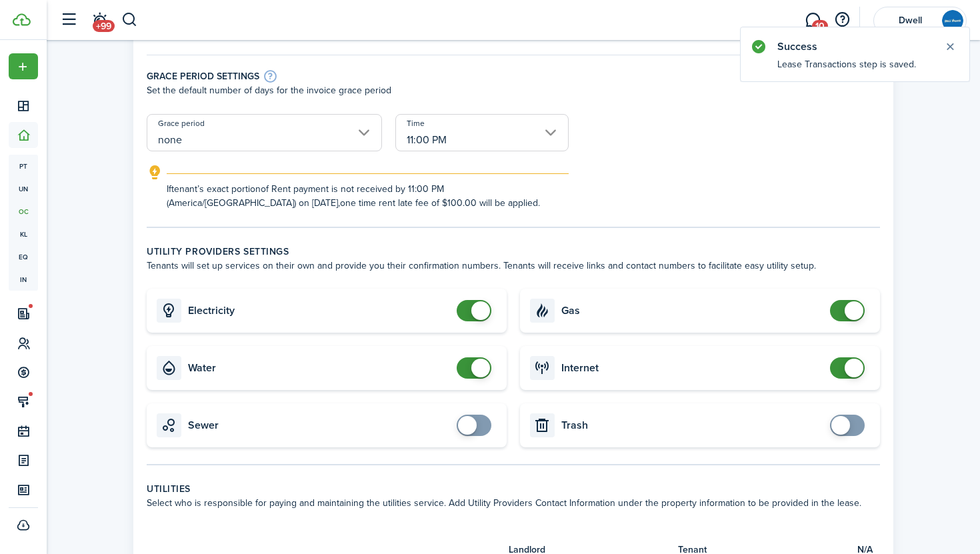
scroll to position [249, 0]
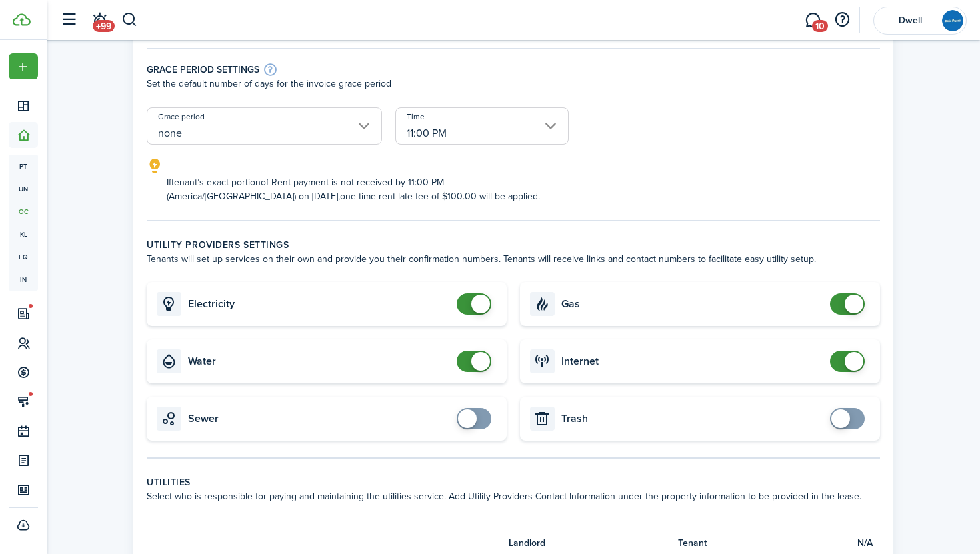
checkbox input "false"
click at [467, 305] on span at bounding box center [473, 303] width 13 height 21
checkbox input "false"
click at [470, 361] on span at bounding box center [473, 361] width 13 height 21
checkbox input "false"
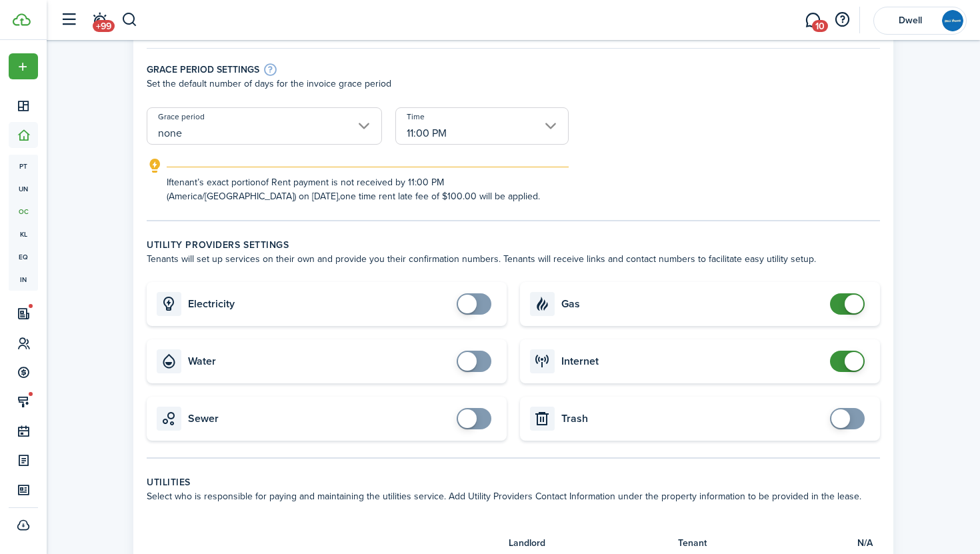
click at [841, 303] on span at bounding box center [847, 303] width 13 height 21
checkbox input "false"
click at [842, 360] on span at bounding box center [847, 361] width 13 height 21
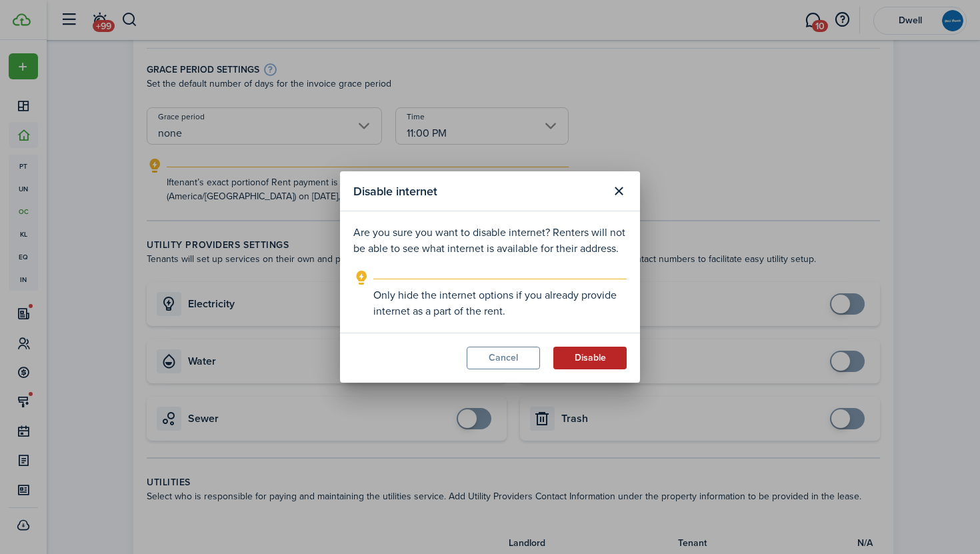
click at [589, 367] on button "Disable" at bounding box center [589, 358] width 73 height 23
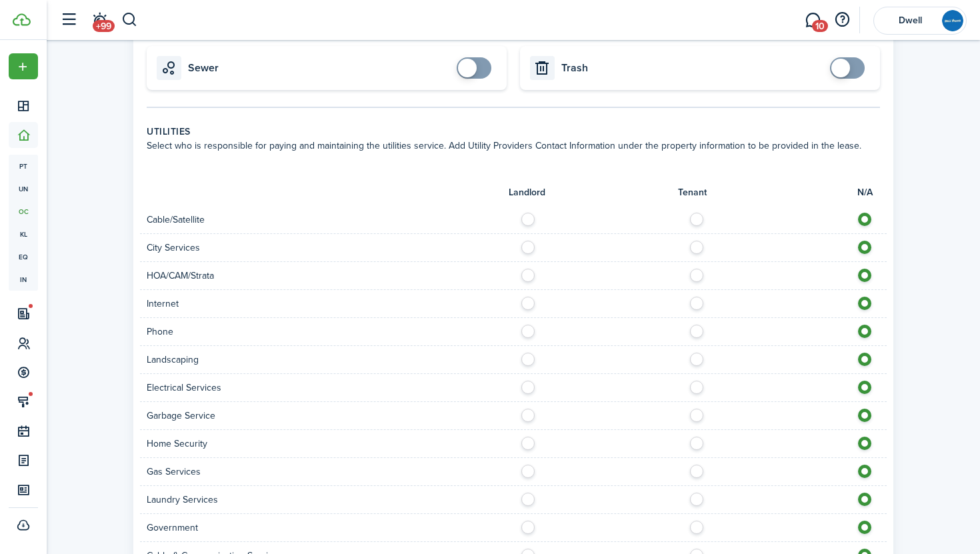
scroll to position [636, 0]
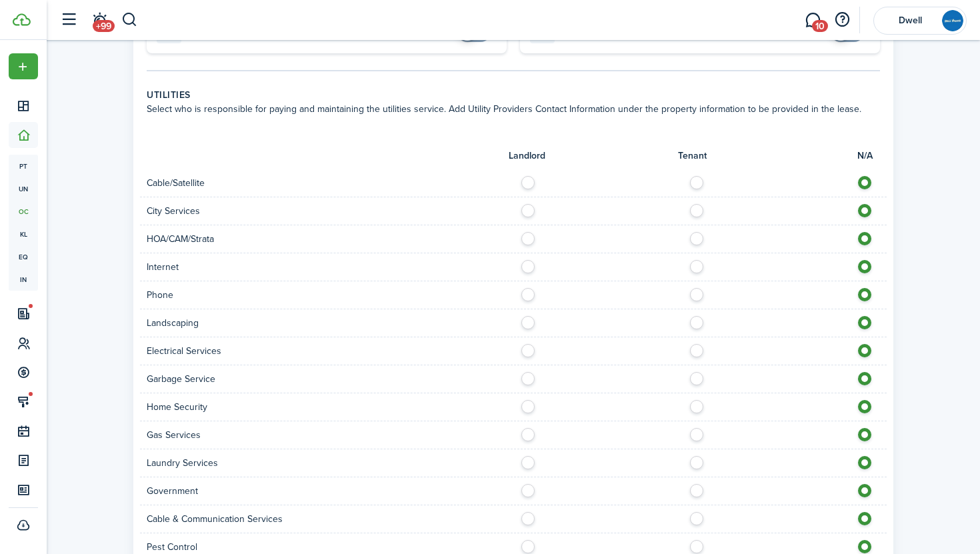
click at [695, 183] on label at bounding box center [700, 179] width 23 height 7
radio input "true"
click at [693, 211] on label at bounding box center [700, 207] width 23 height 7
radio input "true"
click at [698, 265] on label at bounding box center [700, 263] width 23 height 7
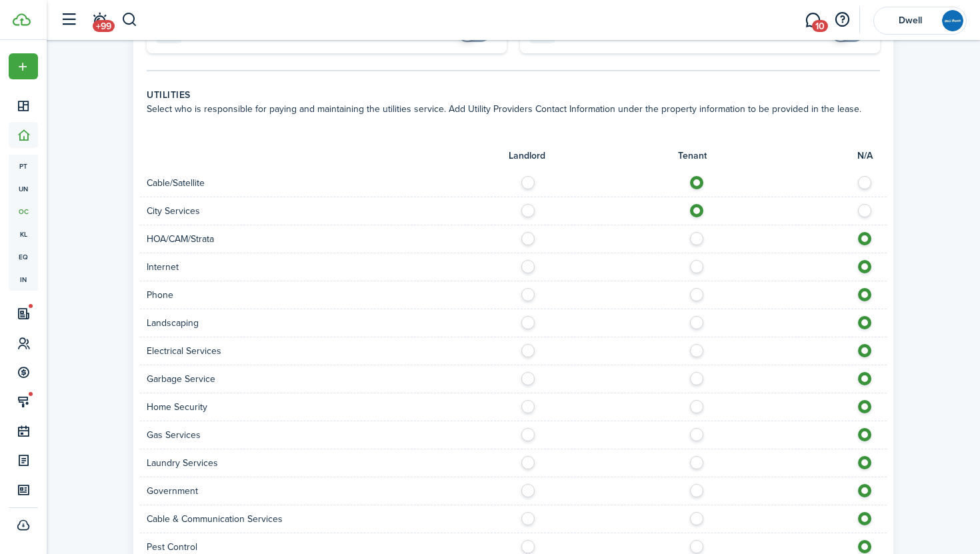
radio input "true"
click at [697, 295] on label at bounding box center [700, 291] width 23 height 7
radio input "true"
click at [523, 322] on label at bounding box center [531, 319] width 23 height 7
radio input "true"
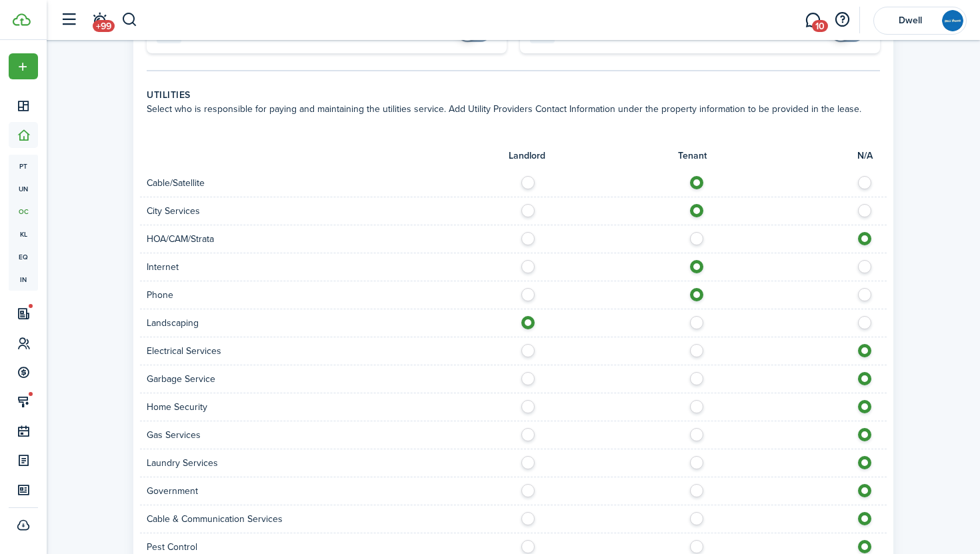
click at [693, 350] on label at bounding box center [700, 347] width 23 height 7
radio input "true"
click at [700, 379] on label at bounding box center [700, 375] width 23 height 7
radio input "true"
click at [696, 407] on label at bounding box center [700, 403] width 23 height 7
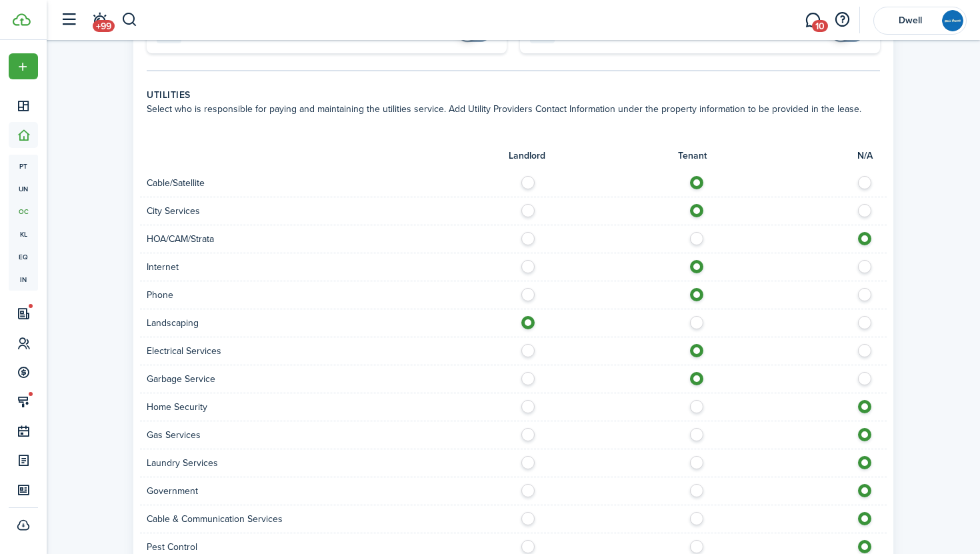
radio input "true"
click at [696, 462] on label at bounding box center [700, 459] width 23 height 7
radio input "true"
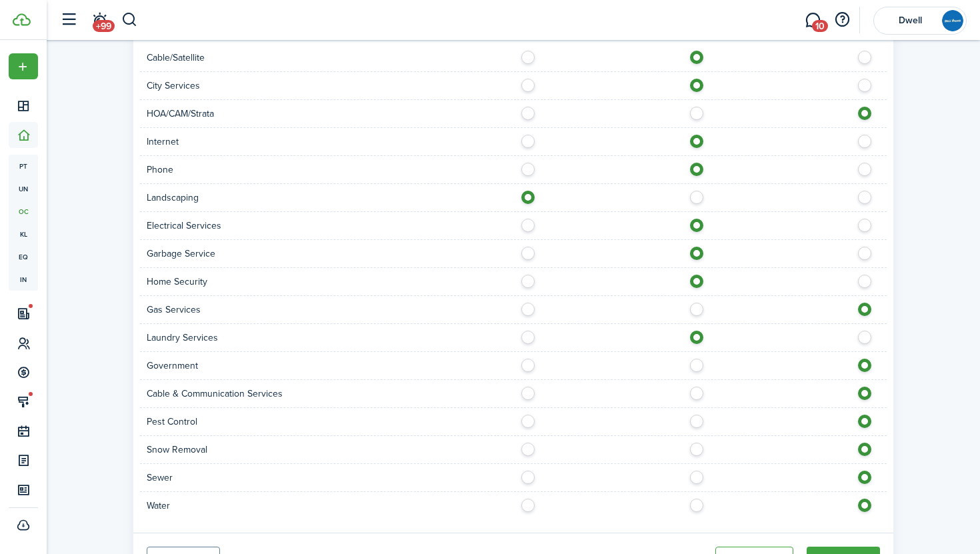
scroll to position [764, 0]
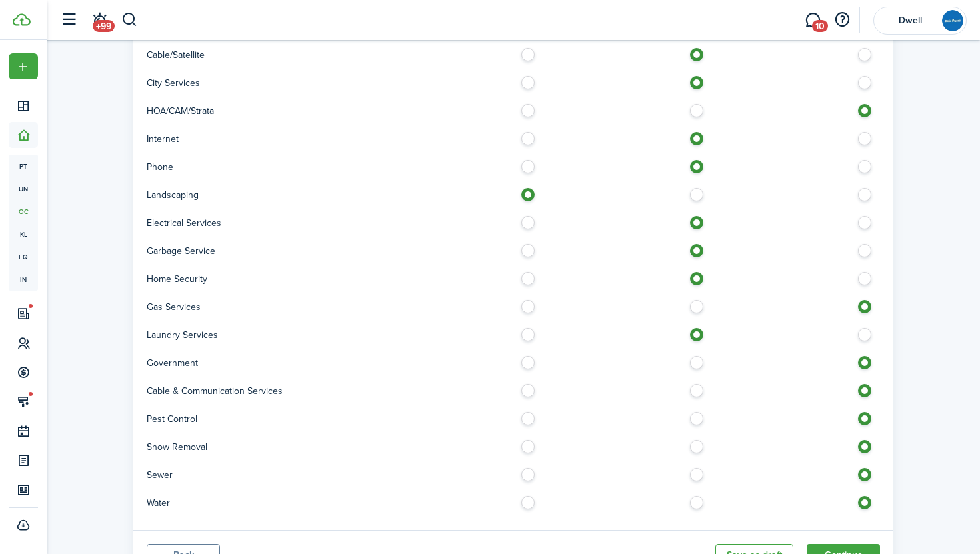
click at [696, 389] on label at bounding box center [700, 387] width 23 height 7
radio input "true"
click at [526, 415] on label at bounding box center [531, 415] width 23 height 7
radio input "true"
click at [528, 444] on label at bounding box center [531, 443] width 23 height 7
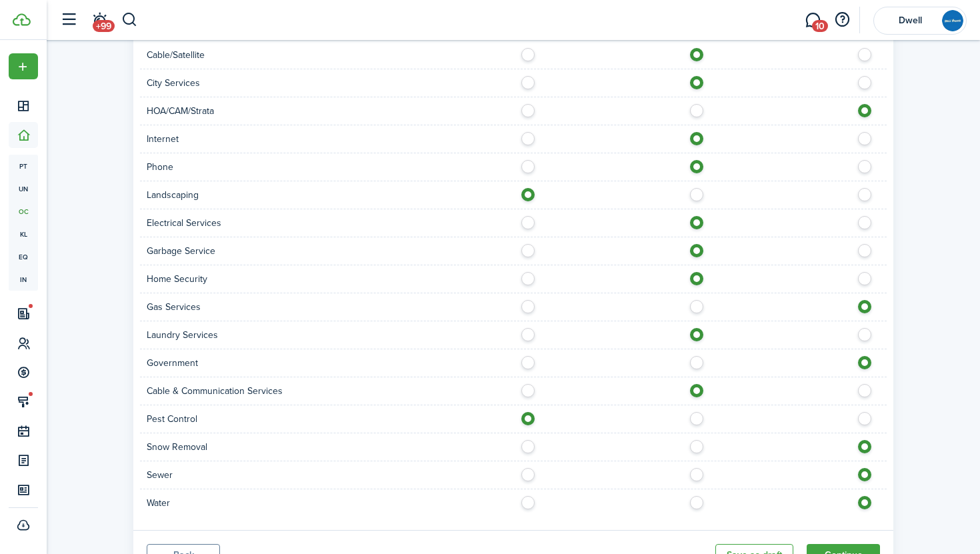
radio input "true"
click at [694, 472] on label at bounding box center [700, 471] width 23 height 7
radio input "true"
click at [699, 503] on label at bounding box center [700, 499] width 23 height 7
radio input "true"
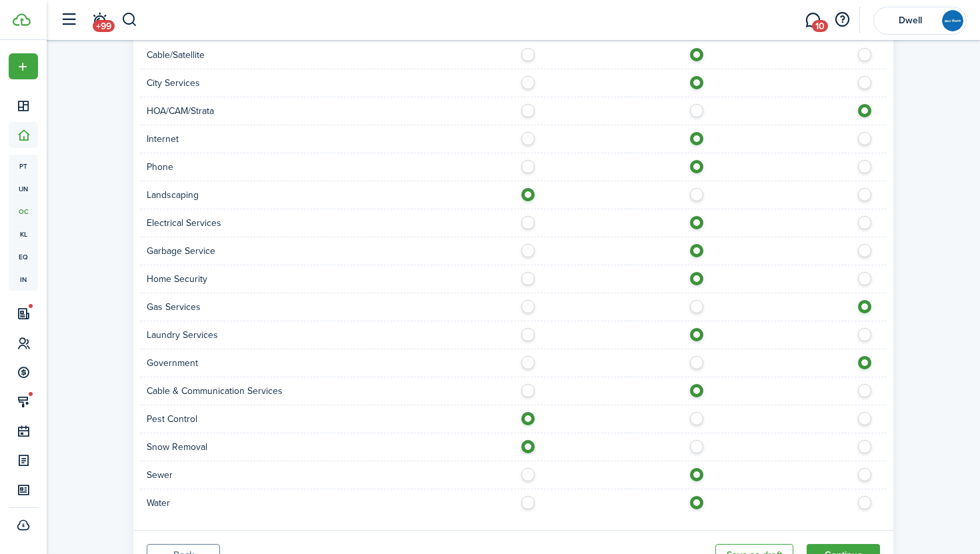
scroll to position [827, 0]
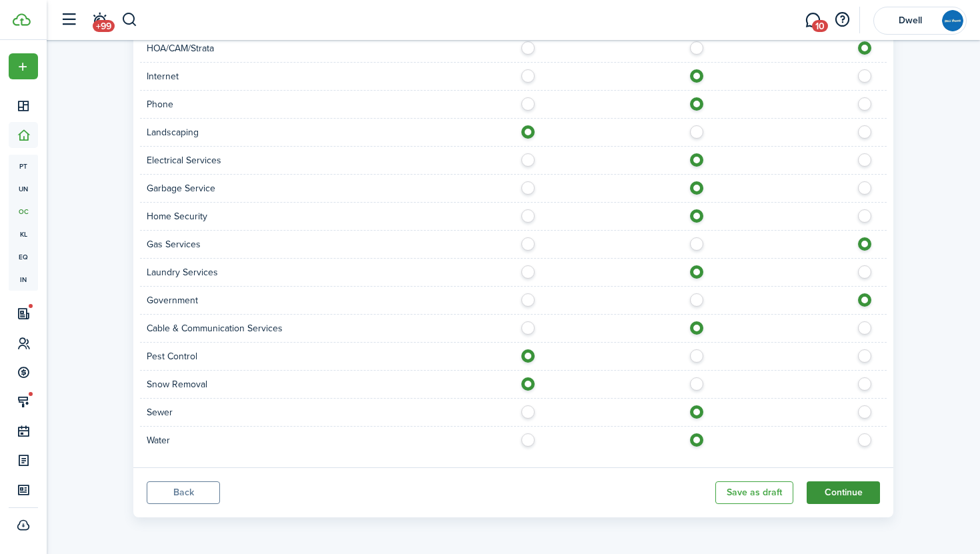
click at [849, 489] on button "Continue" at bounding box center [843, 492] width 73 height 23
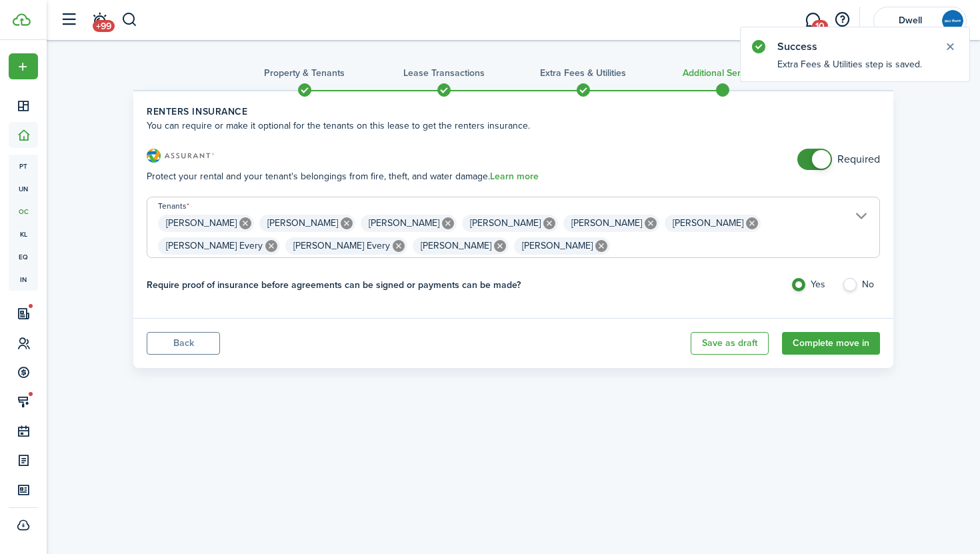
checkbox input "false"
click at [808, 162] on span at bounding box center [814, 159] width 13 height 21
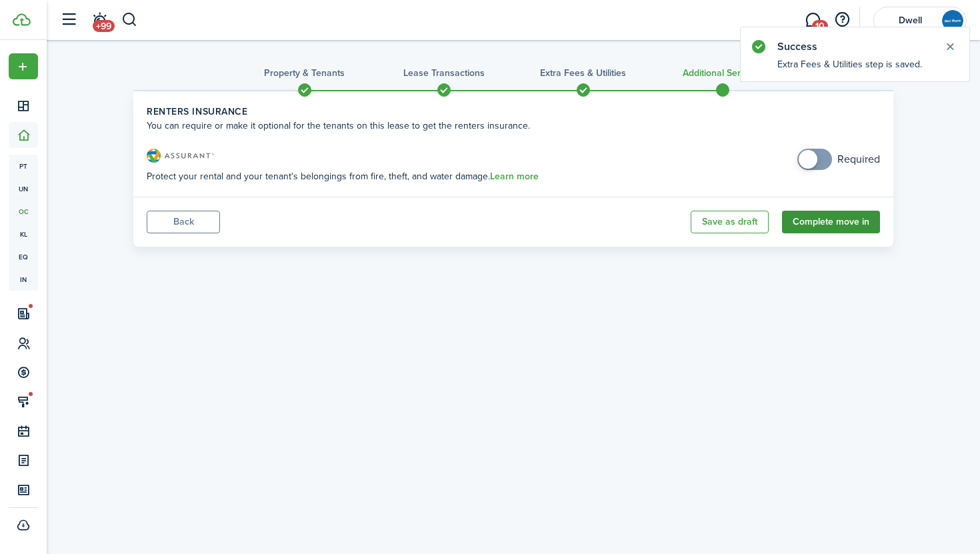
click at [814, 221] on button "Complete move in" at bounding box center [831, 222] width 98 height 23
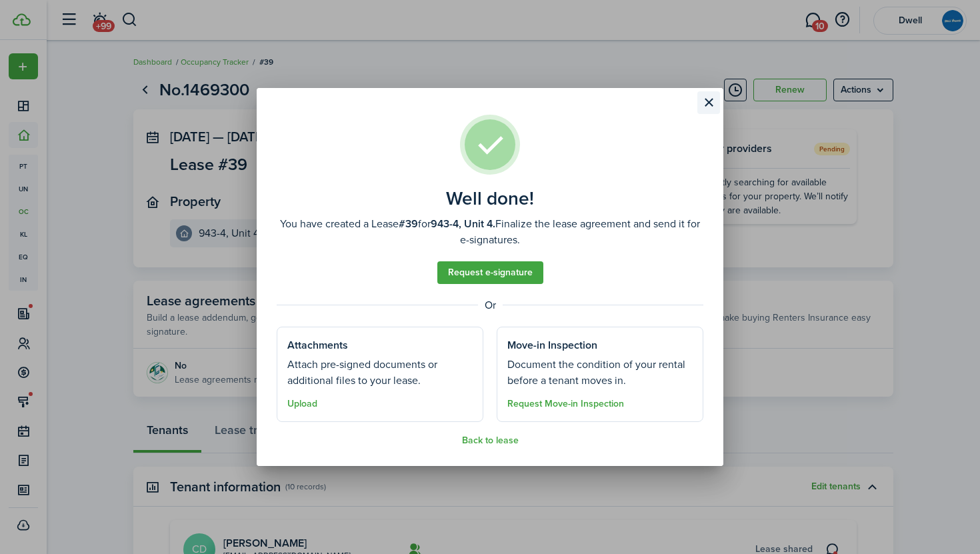
click at [709, 100] on button "Close modal" at bounding box center [708, 102] width 23 height 23
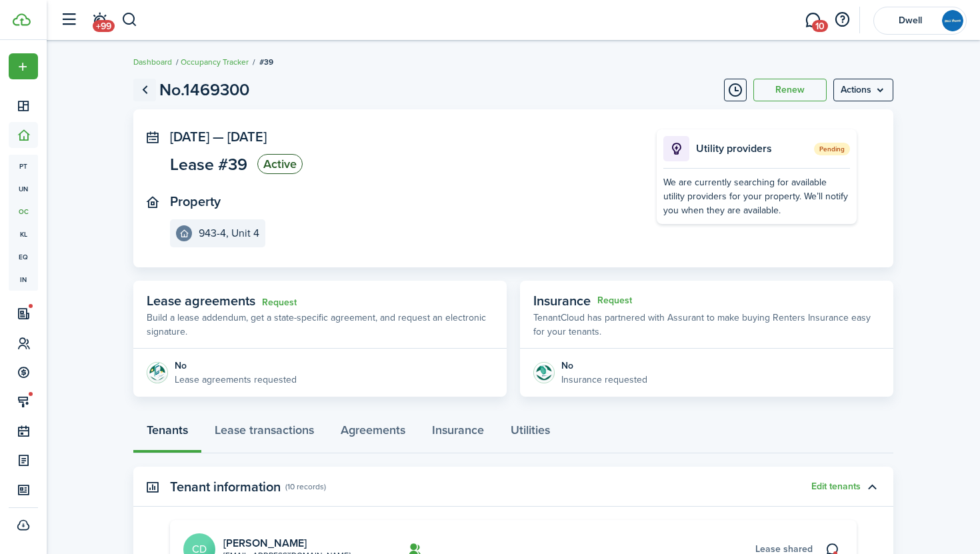
click at [141, 89] on link "Go back" at bounding box center [144, 90] width 23 height 23
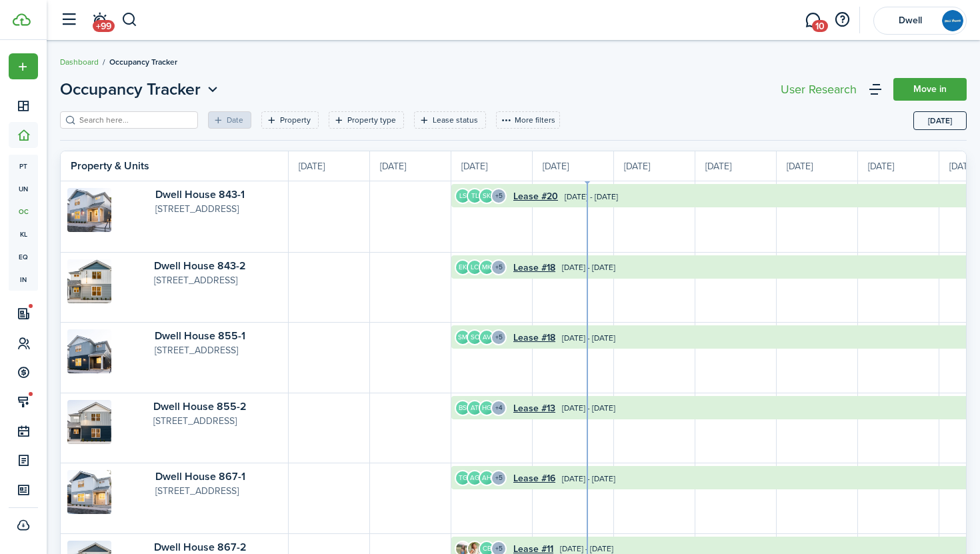
scroll to position [0, 244]
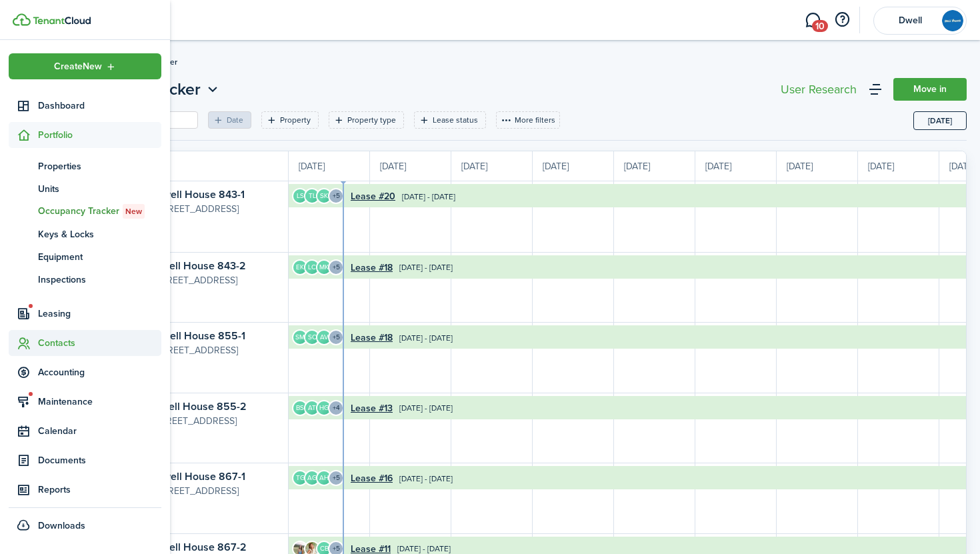
click at [67, 338] on span "Contacts" at bounding box center [99, 343] width 123 height 14
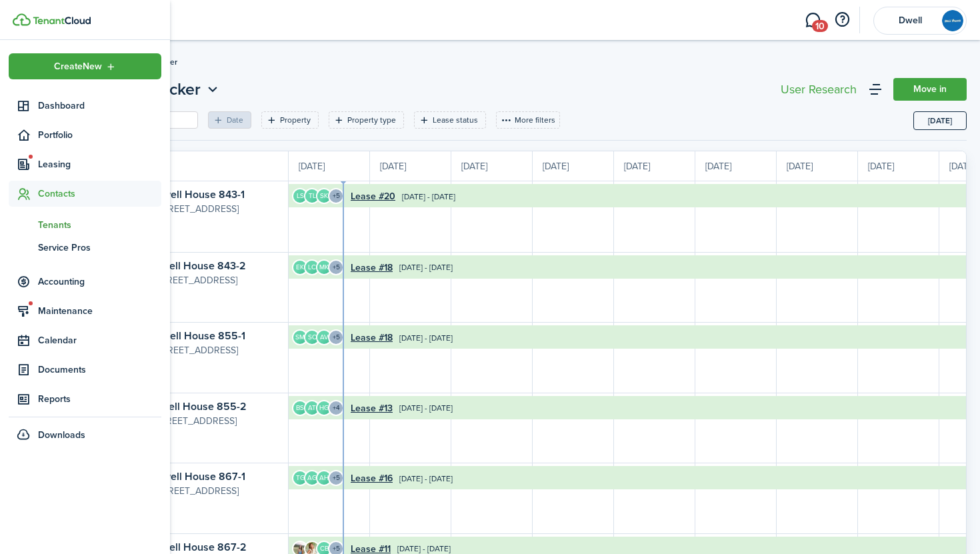
click at [56, 223] on span "Tenants" at bounding box center [99, 225] width 123 height 14
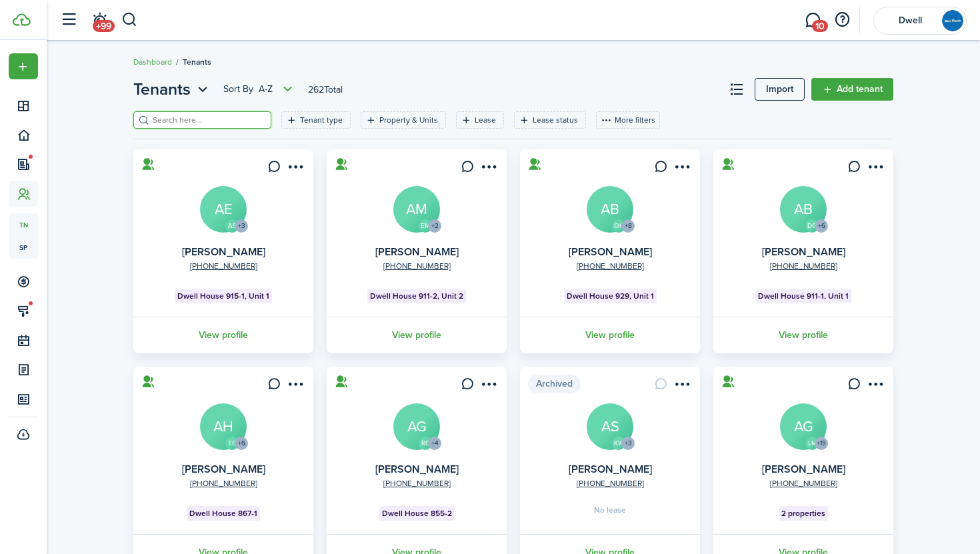
click at [168, 118] on input "search" at bounding box center [207, 120] width 117 height 13
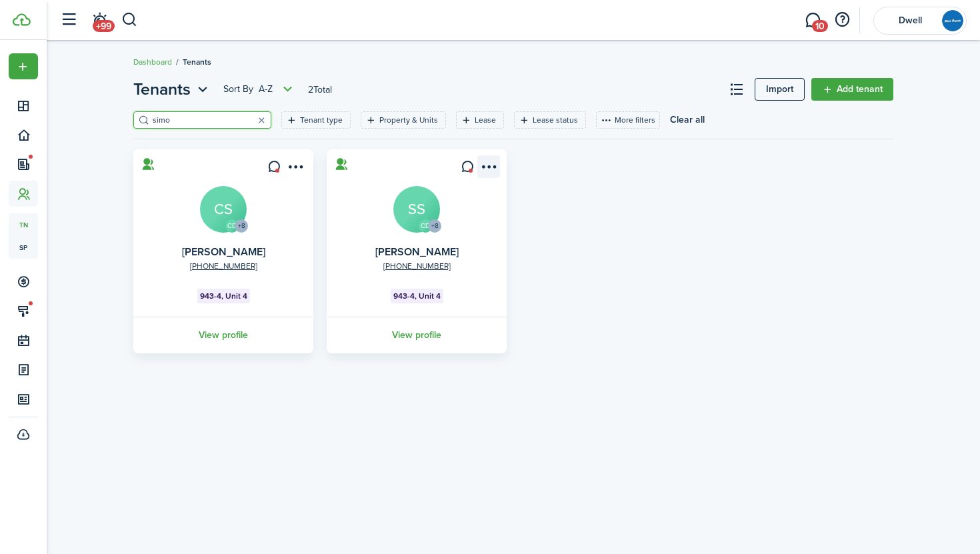
type input "simo"
click at [491, 165] on menu-btn-icon "Open menu" at bounding box center [488, 166] width 23 height 23
click at [329, 221] on card "CD +8 [PHONE_NUMBER] [PERSON_NAME] SS 943-4, Unit 4 View profile" at bounding box center [417, 251] width 180 height 204
click at [399, 221] on avatar-text "SS" at bounding box center [416, 209] width 47 height 47
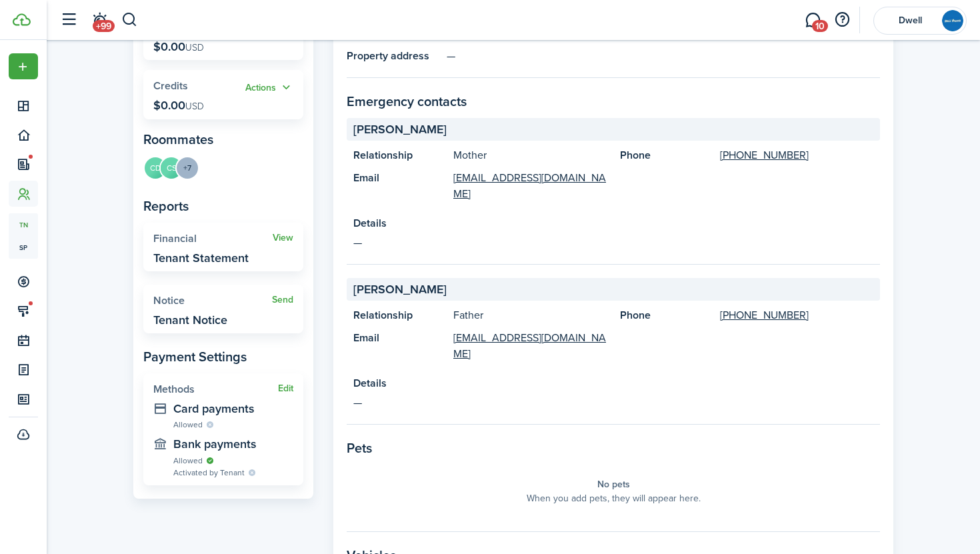
scroll to position [313, 0]
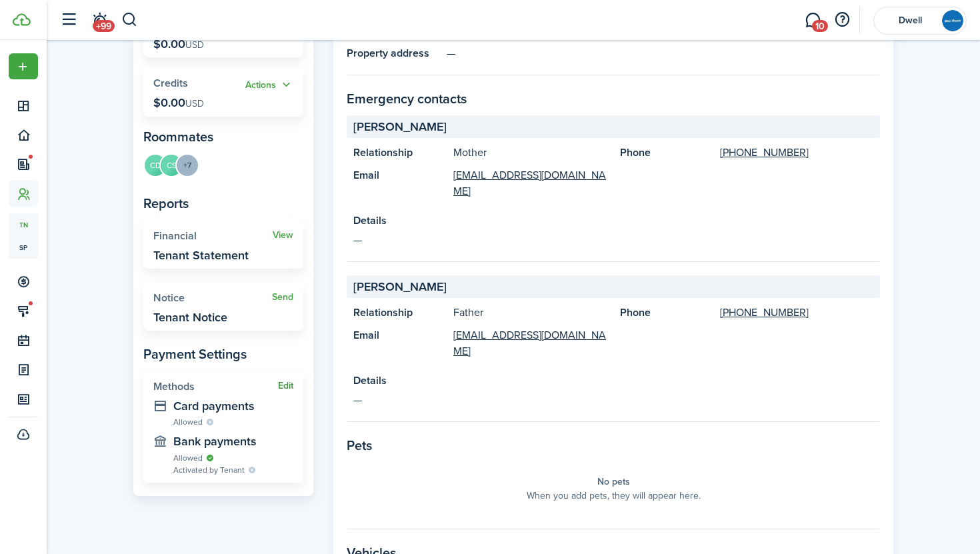
click at [281, 384] on button "Edit" at bounding box center [285, 386] width 15 height 11
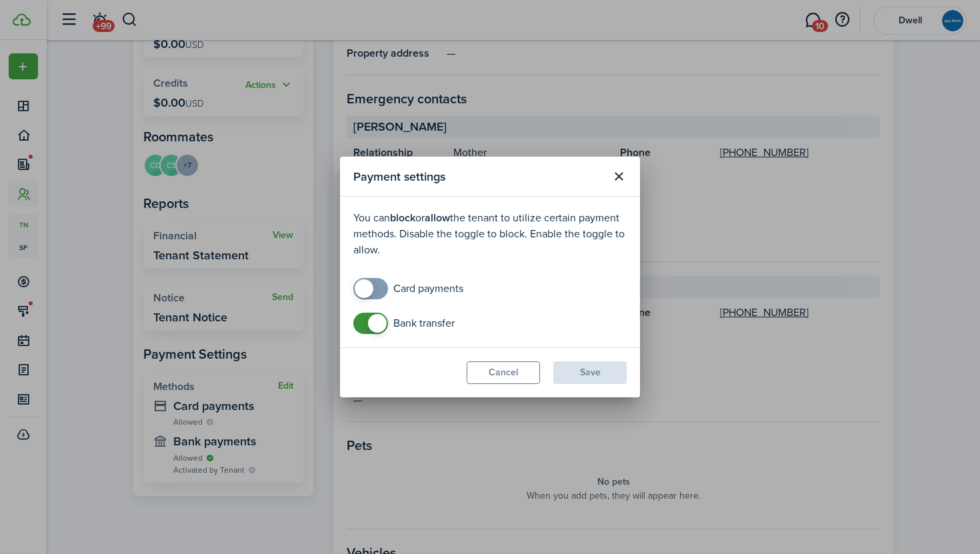
checkbox input "true"
click at [371, 288] on span at bounding box center [364, 288] width 19 height 19
click at [588, 371] on button "Save" at bounding box center [589, 372] width 73 height 23
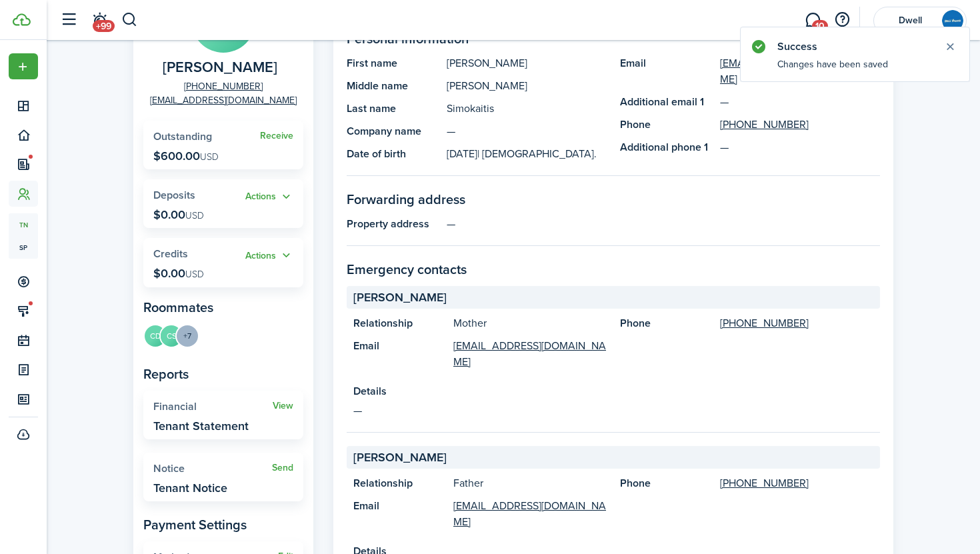
scroll to position [0, 0]
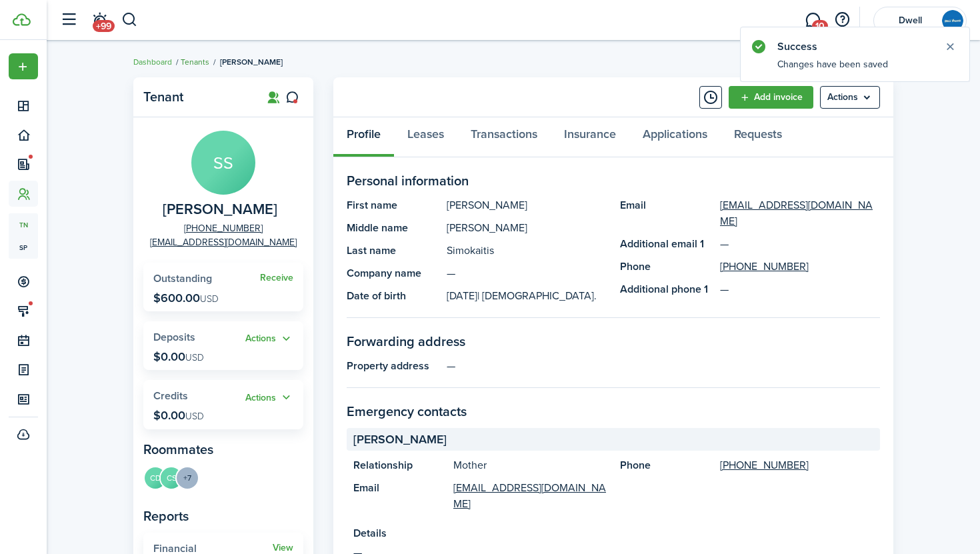
click at [188, 61] on link "Tenants" at bounding box center [195, 62] width 29 height 12
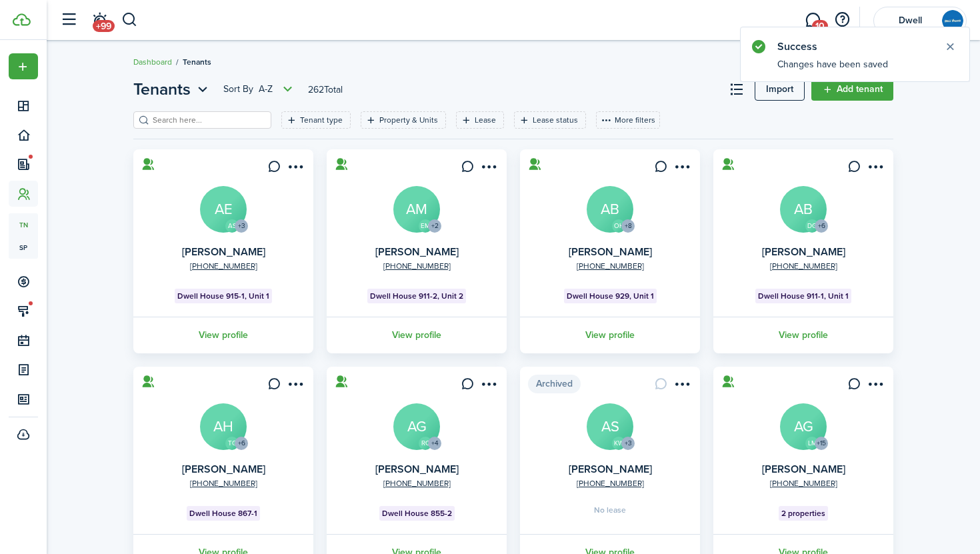
click at [195, 129] on div "Tenant type Property & Units Lease Lease status More filters Save filters Clear…" at bounding box center [513, 124] width 760 height 27
click at [187, 123] on input "search" at bounding box center [207, 120] width 117 height 13
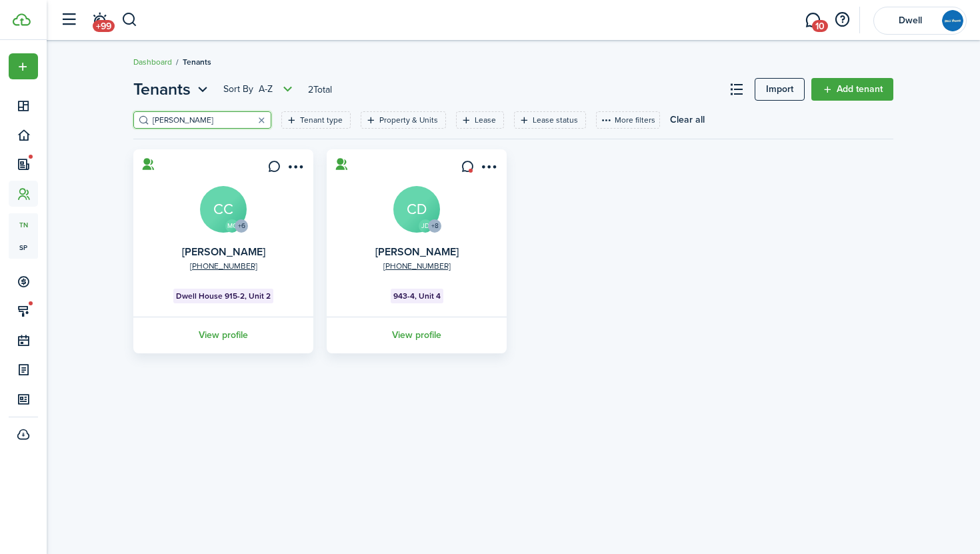
type input "[PERSON_NAME]"
click at [417, 207] on avatar-text "CD" at bounding box center [416, 209] width 47 height 47
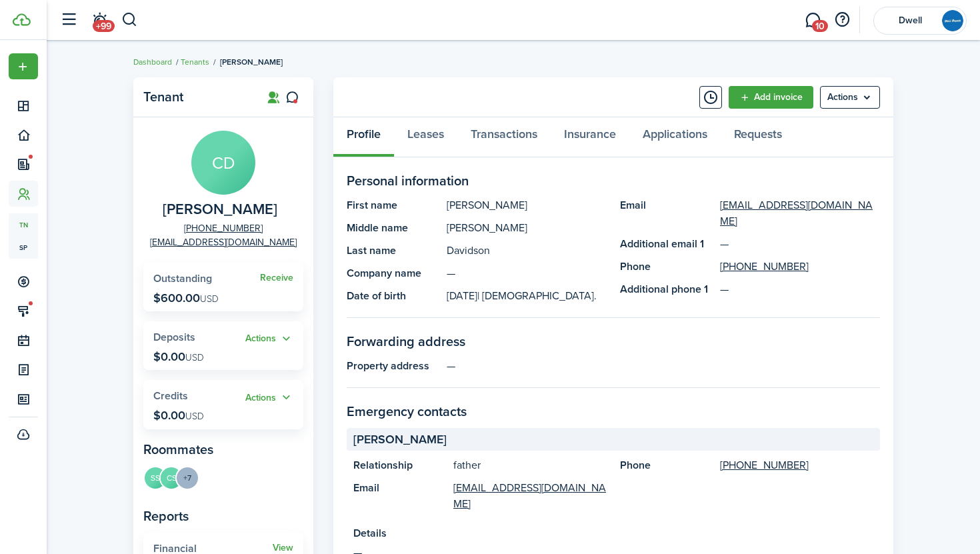
scroll to position [373, 0]
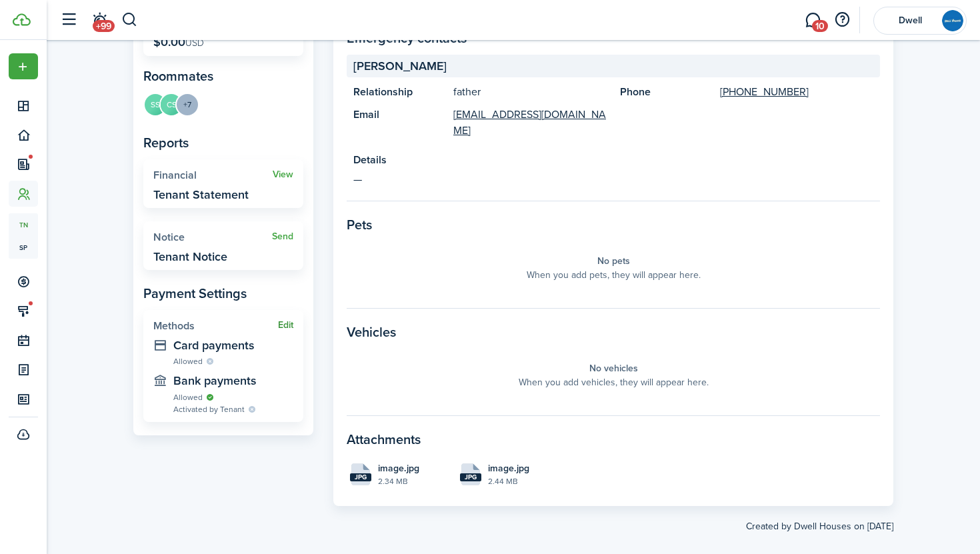
click at [281, 327] on button "Edit" at bounding box center [285, 325] width 15 height 11
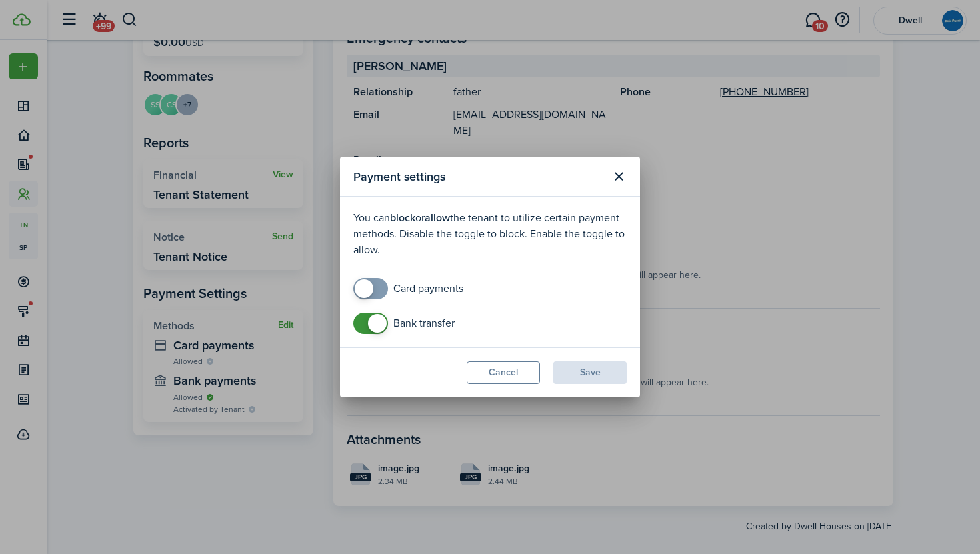
checkbox input "true"
click at [377, 286] on span at bounding box center [370, 288] width 13 height 21
click at [581, 365] on button "Save" at bounding box center [589, 372] width 73 height 23
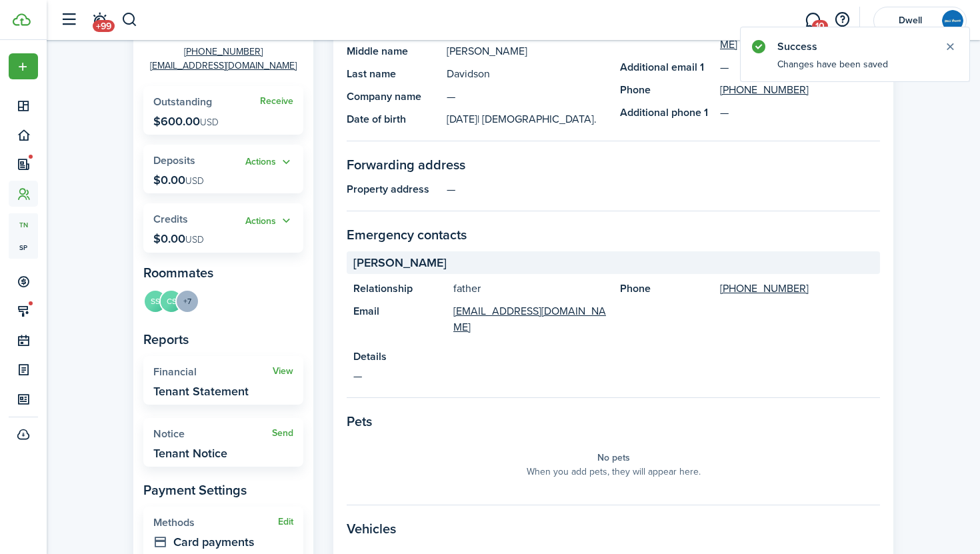
scroll to position [0, 0]
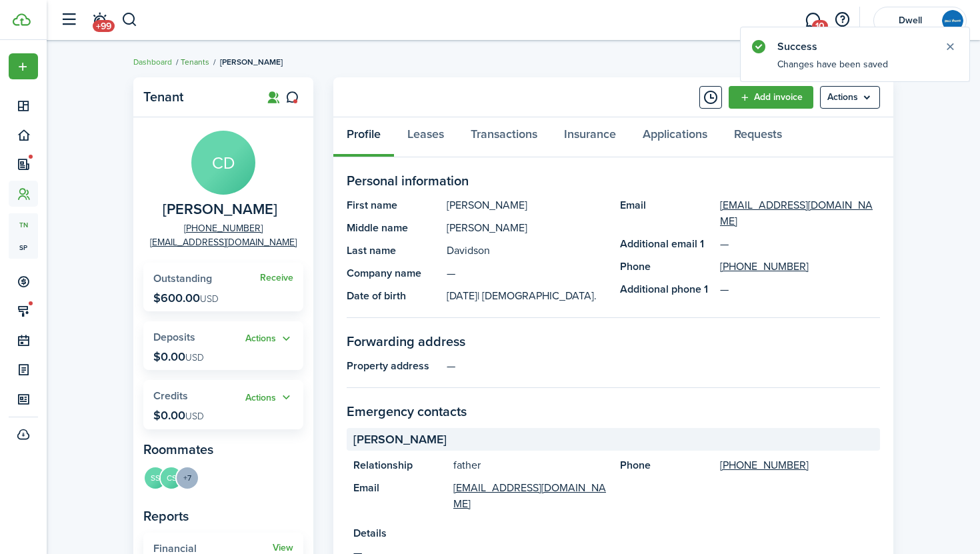
click at [189, 61] on link "Tenants" at bounding box center [195, 62] width 29 height 12
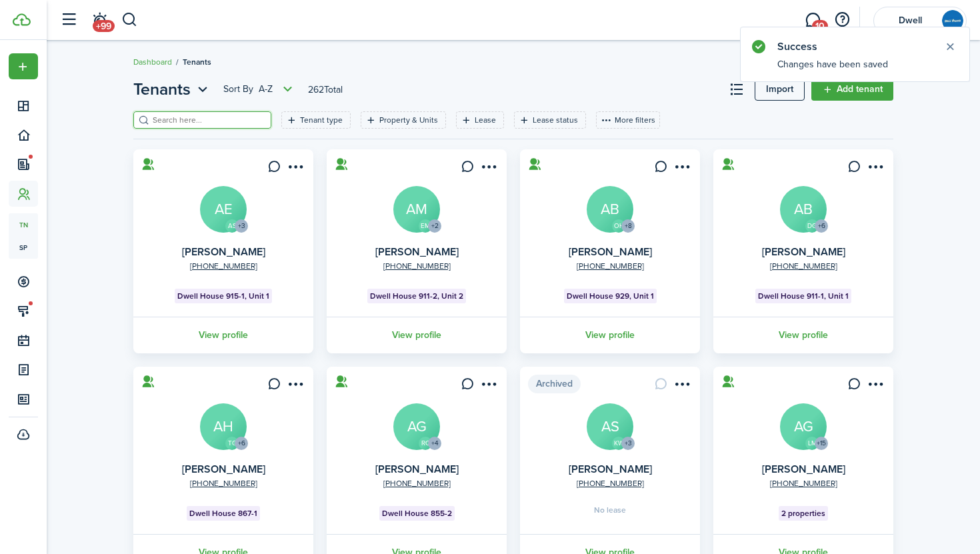
click at [199, 120] on input "search" at bounding box center [207, 120] width 117 height 13
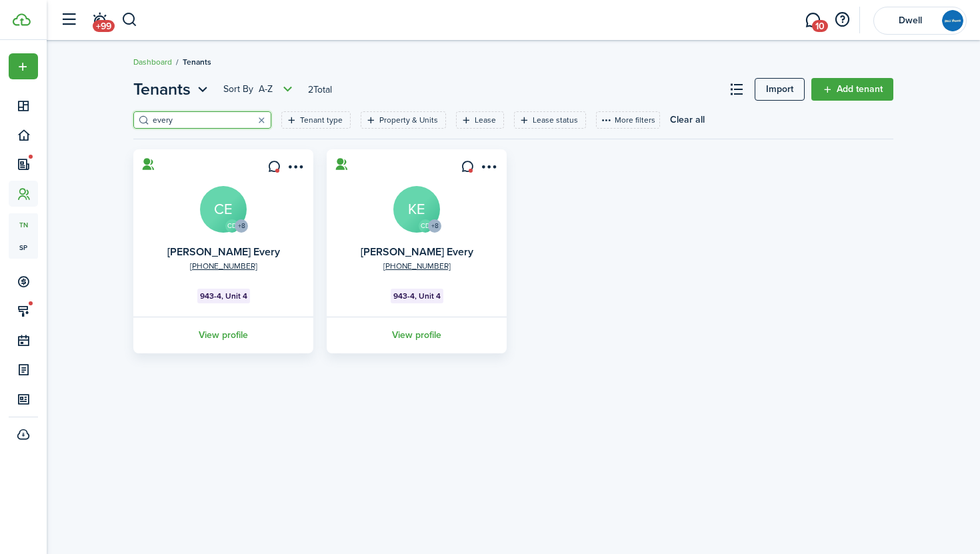
type input "every"
click at [395, 211] on avatar-text "KE" at bounding box center [416, 209] width 47 height 47
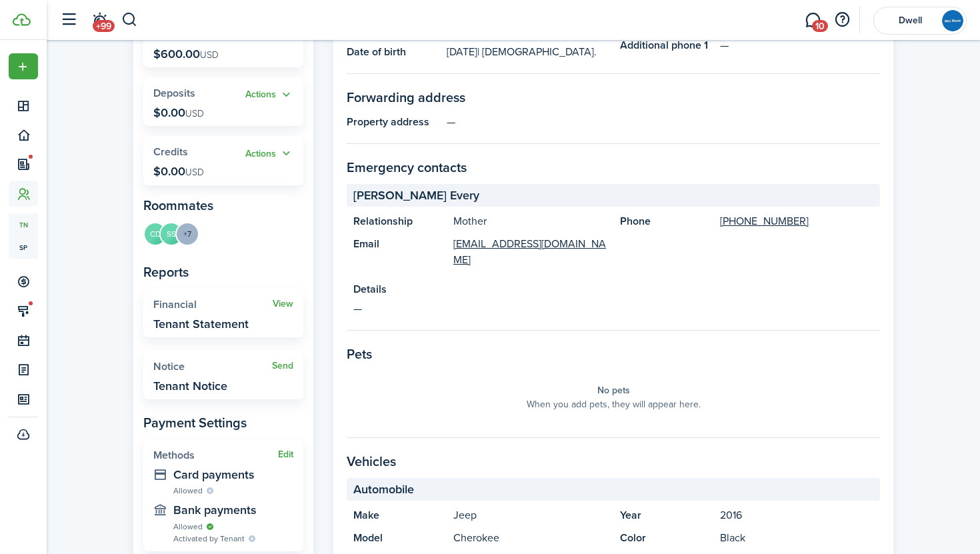
scroll to position [411, 0]
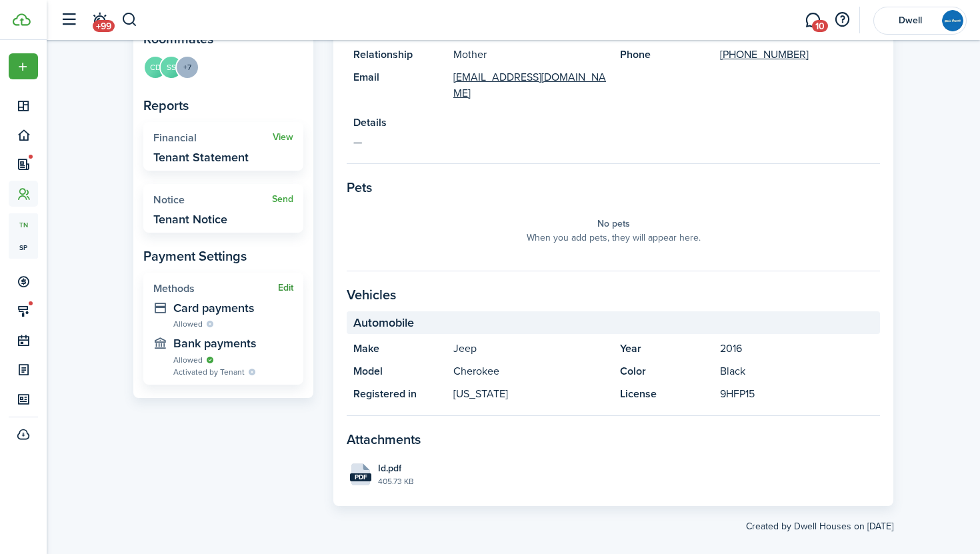
click at [283, 285] on button "Edit" at bounding box center [285, 288] width 15 height 11
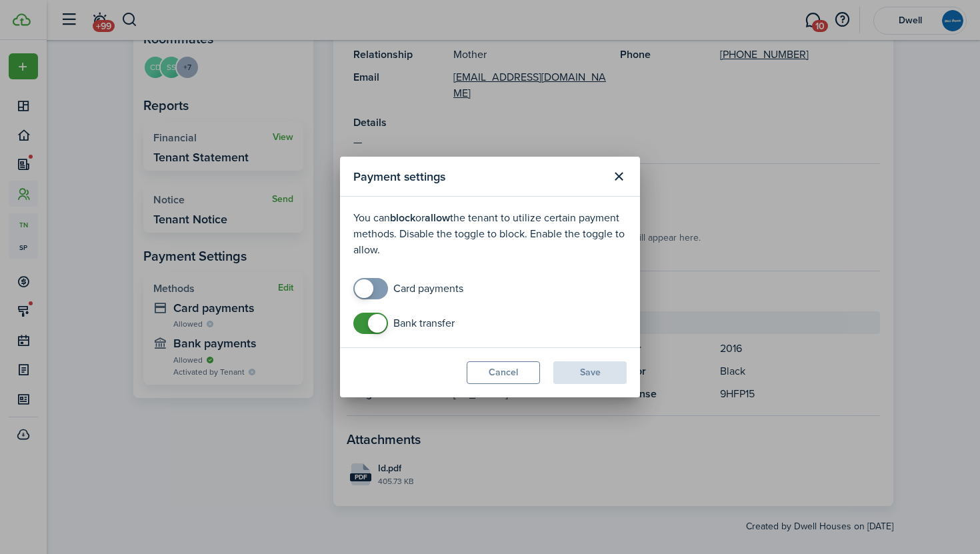
checkbox input "true"
click at [369, 286] on span at bounding box center [364, 288] width 19 height 19
click at [613, 377] on button "Save" at bounding box center [589, 372] width 73 height 23
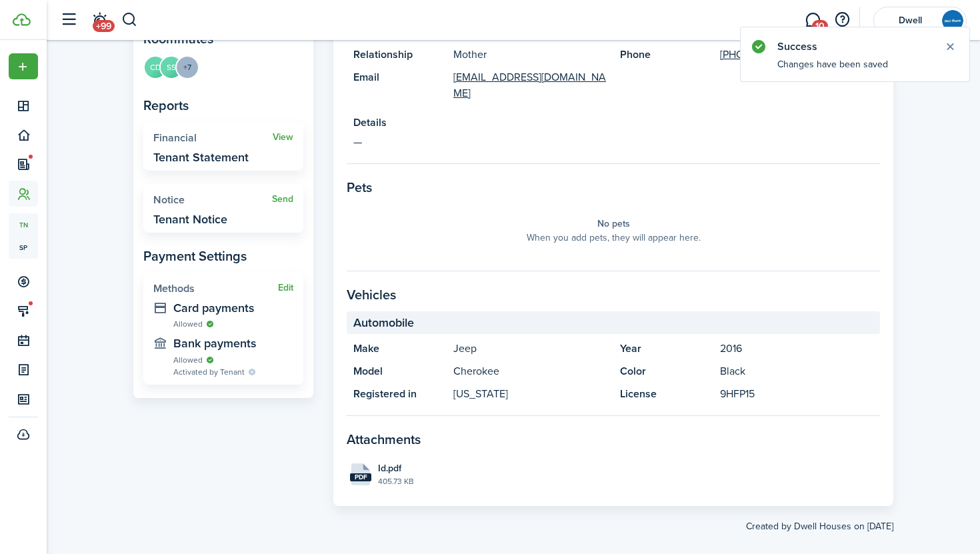
scroll to position [0, 0]
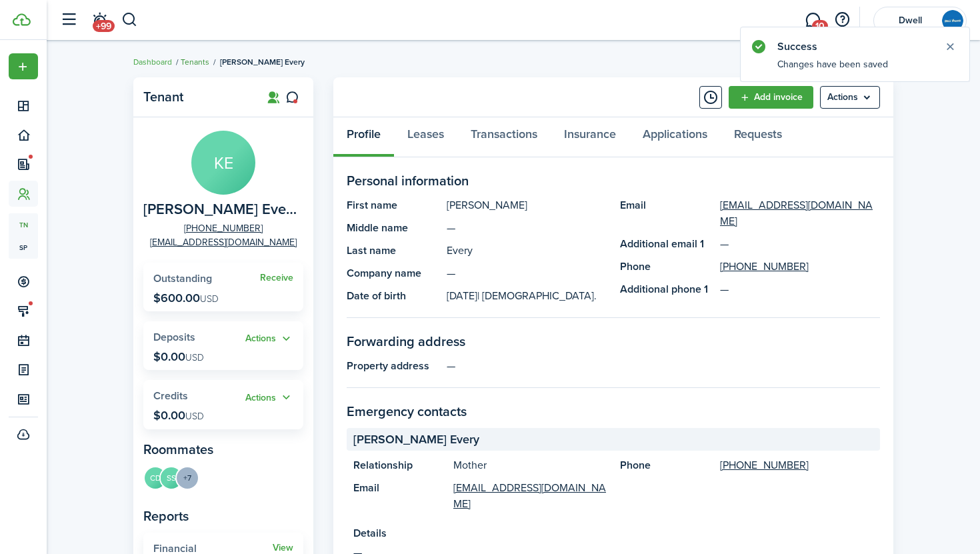
click at [194, 61] on link "Tenants" at bounding box center [195, 62] width 29 height 12
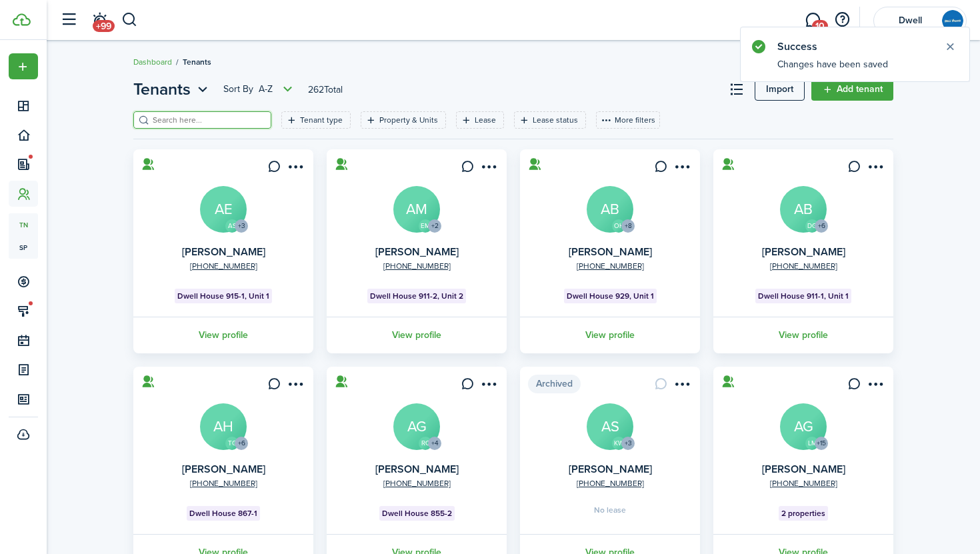
click at [202, 115] on input "search" at bounding box center [207, 120] width 117 height 13
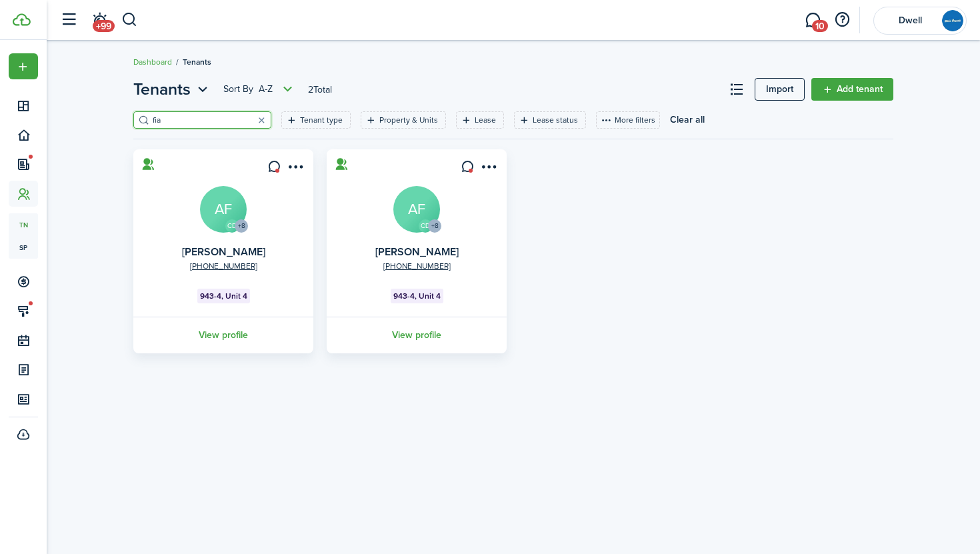
type input "fia"
click at [417, 203] on avatar-text "AF" at bounding box center [416, 209] width 47 height 47
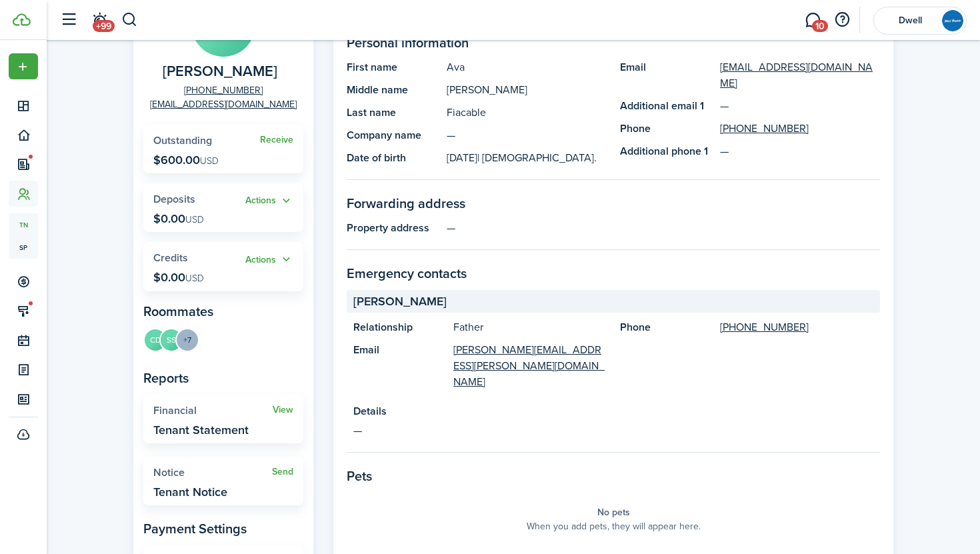
scroll to position [411, 0]
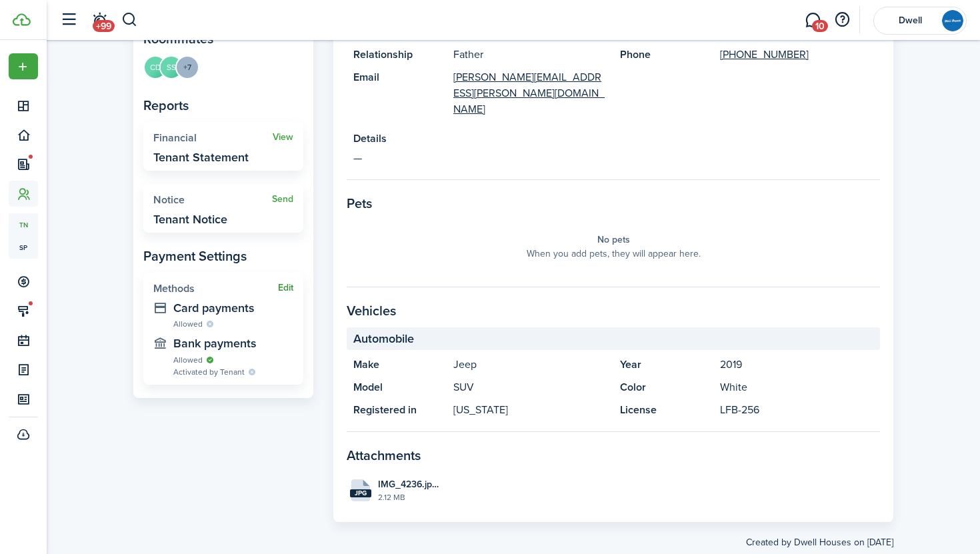
click at [283, 291] on button "Edit" at bounding box center [285, 288] width 15 height 11
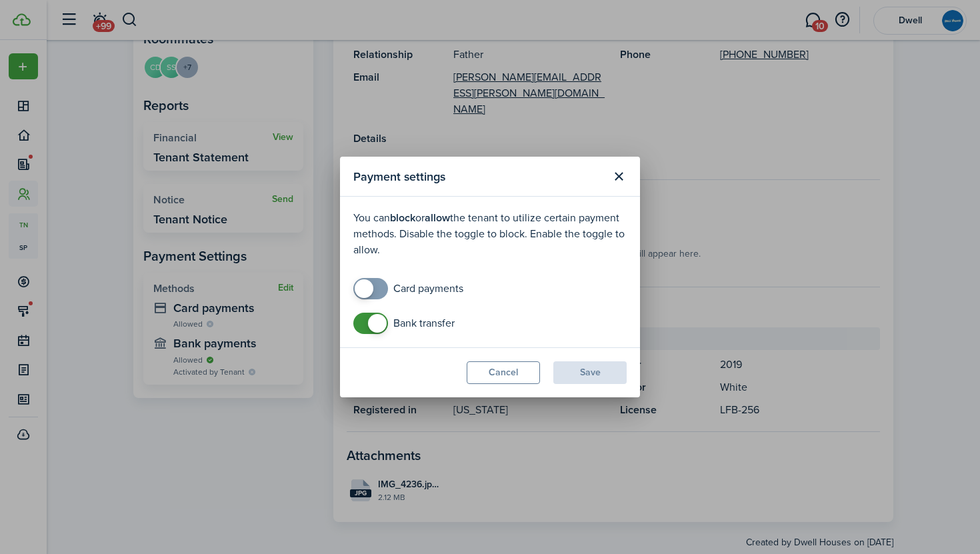
checkbox input "true"
click at [370, 282] on span at bounding box center [364, 288] width 19 height 19
click at [591, 377] on button "Save" at bounding box center [589, 372] width 73 height 23
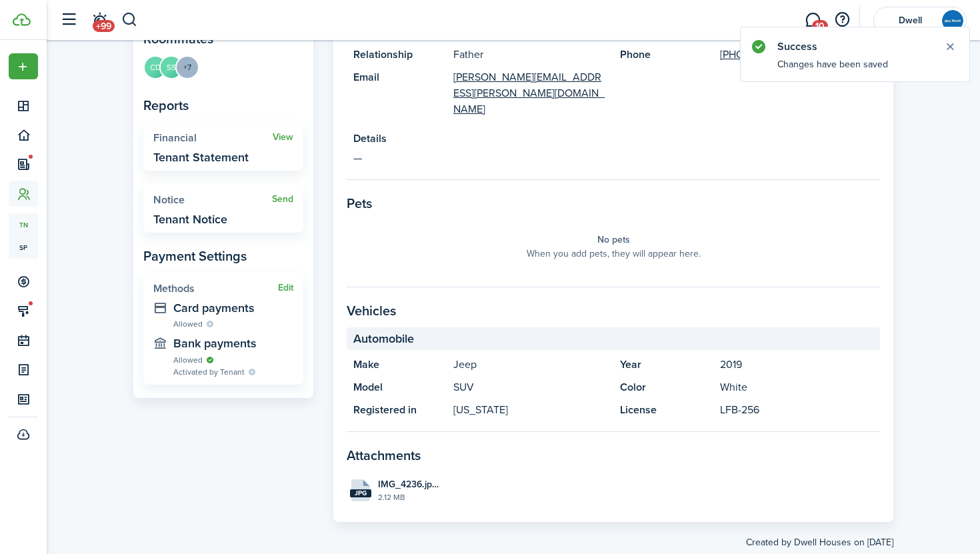
scroll to position [0, 0]
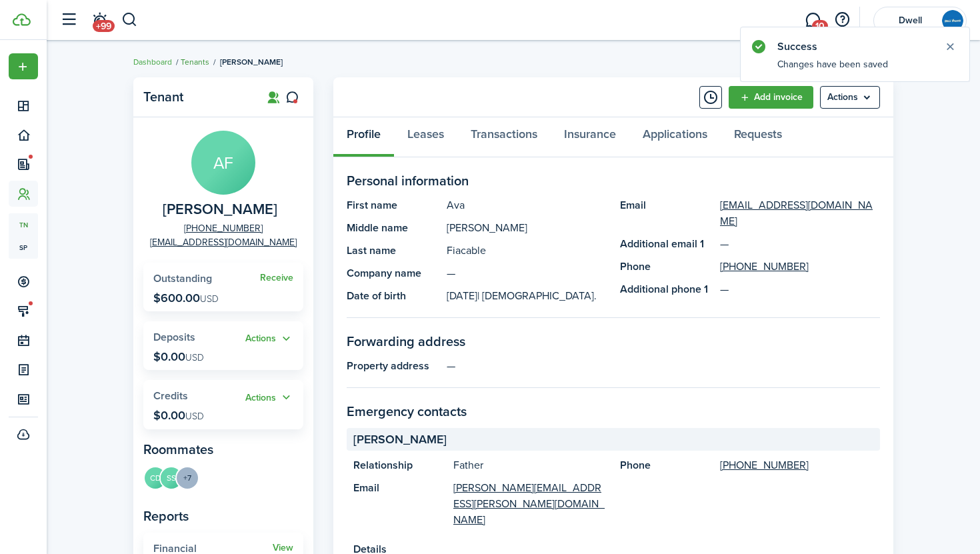
click at [191, 61] on link "Tenants" at bounding box center [195, 62] width 29 height 12
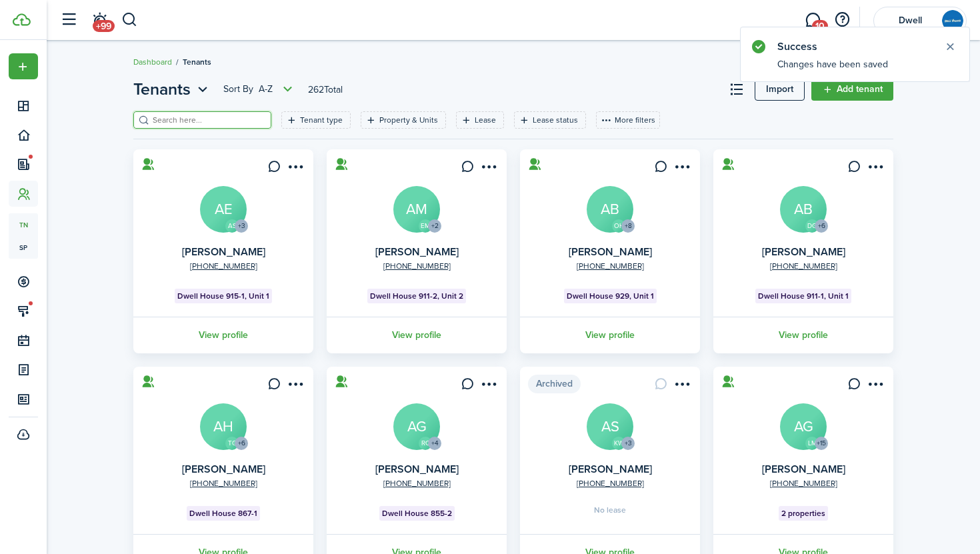
click at [212, 123] on input "search" at bounding box center [207, 120] width 117 height 13
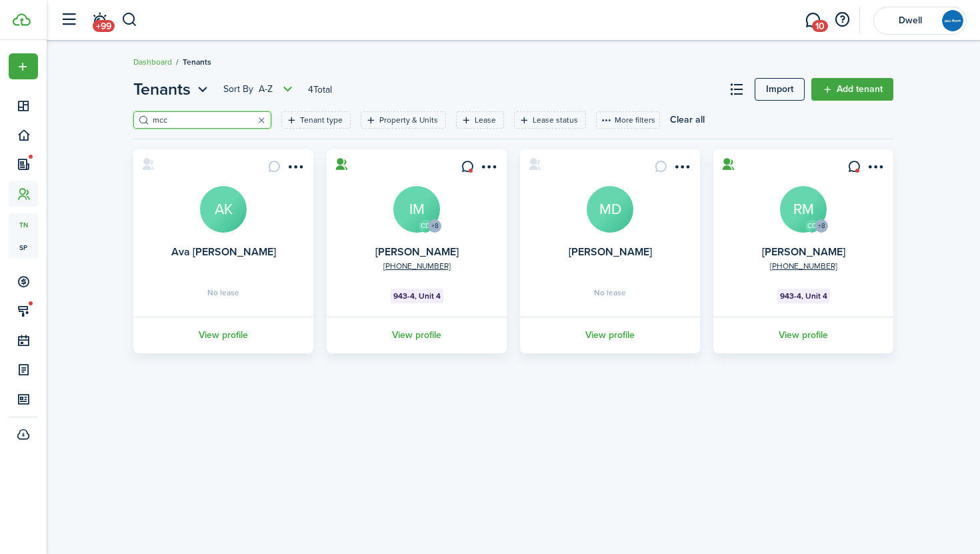
type input "mcc"
click at [401, 199] on avatar-text "IM" at bounding box center [416, 209] width 47 height 47
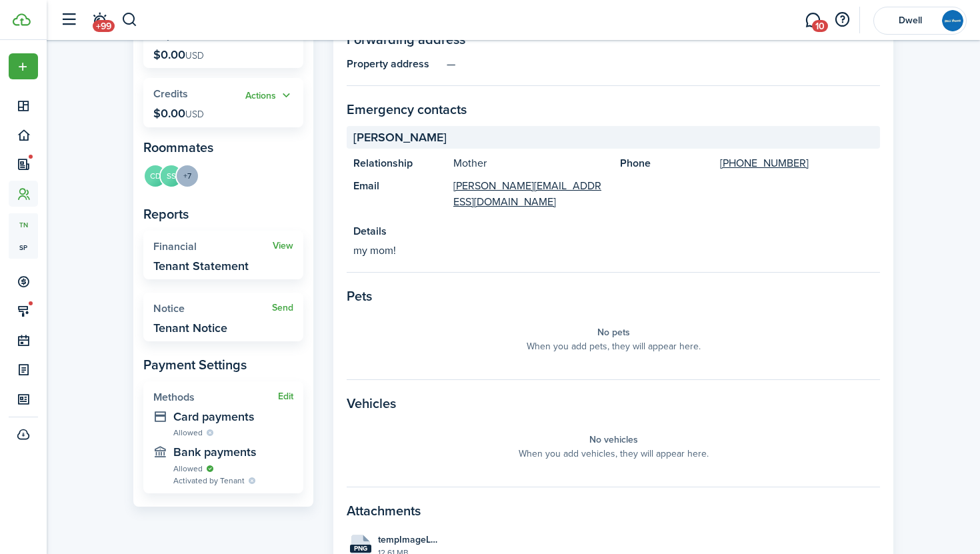
scroll to position [373, 0]
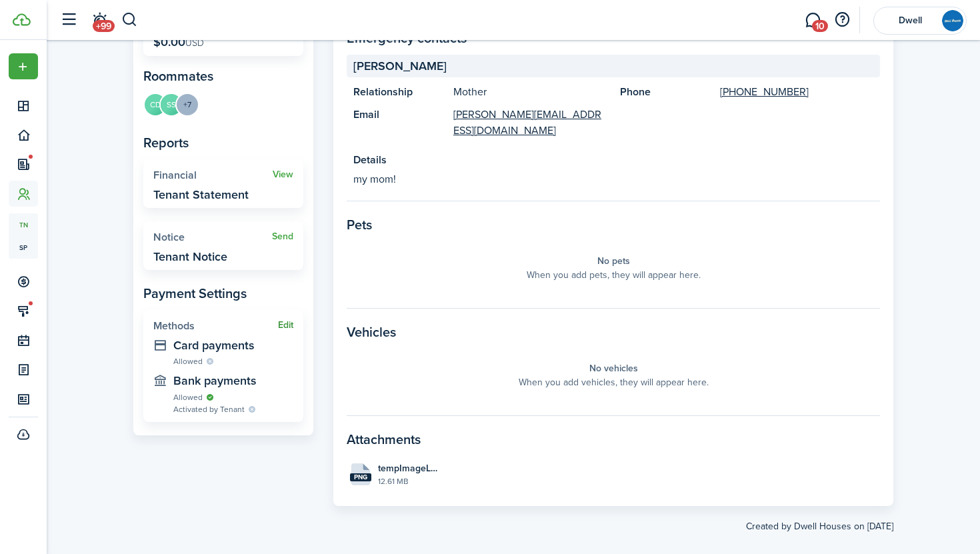
click at [285, 324] on button "Edit" at bounding box center [285, 325] width 15 height 11
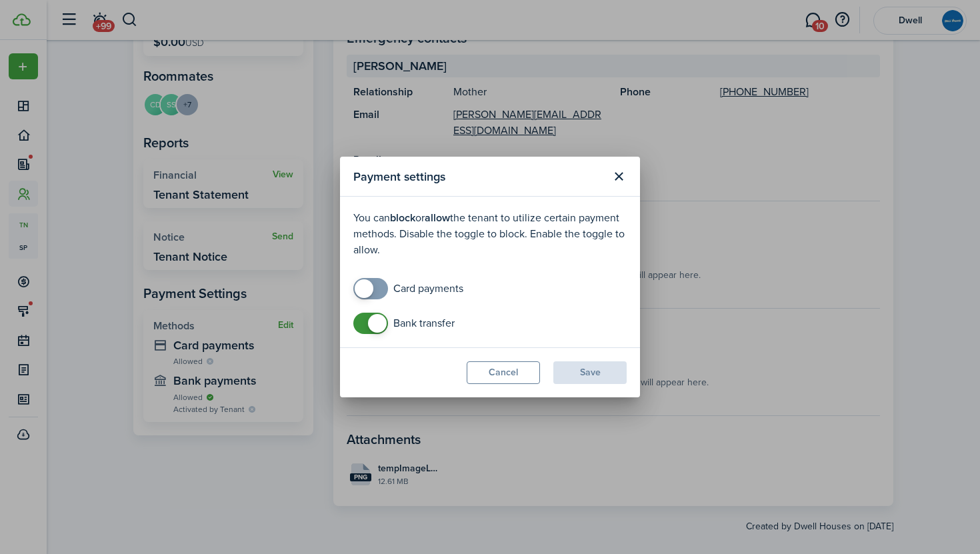
checkbox input "true"
click at [365, 289] on span at bounding box center [364, 288] width 19 height 19
click at [606, 369] on button "Save" at bounding box center [589, 372] width 73 height 23
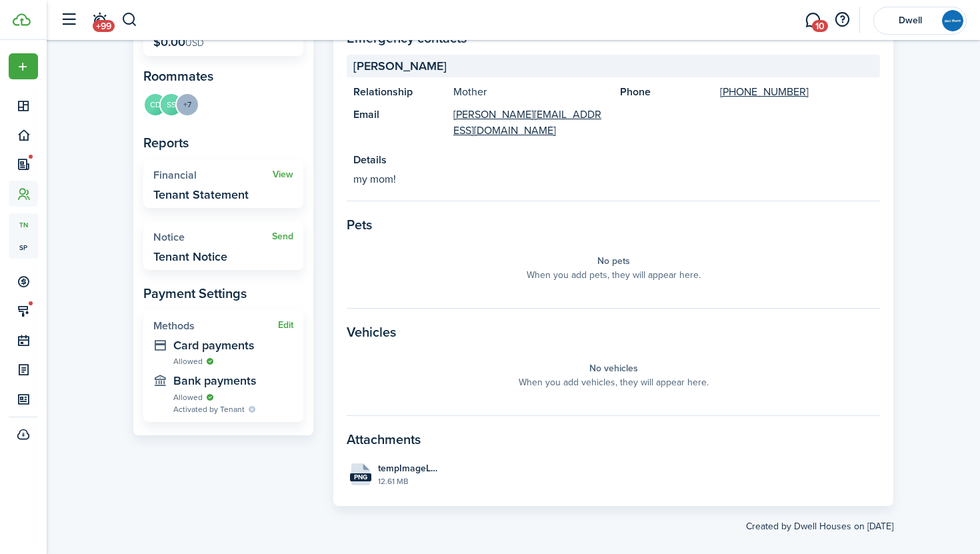
scroll to position [0, 0]
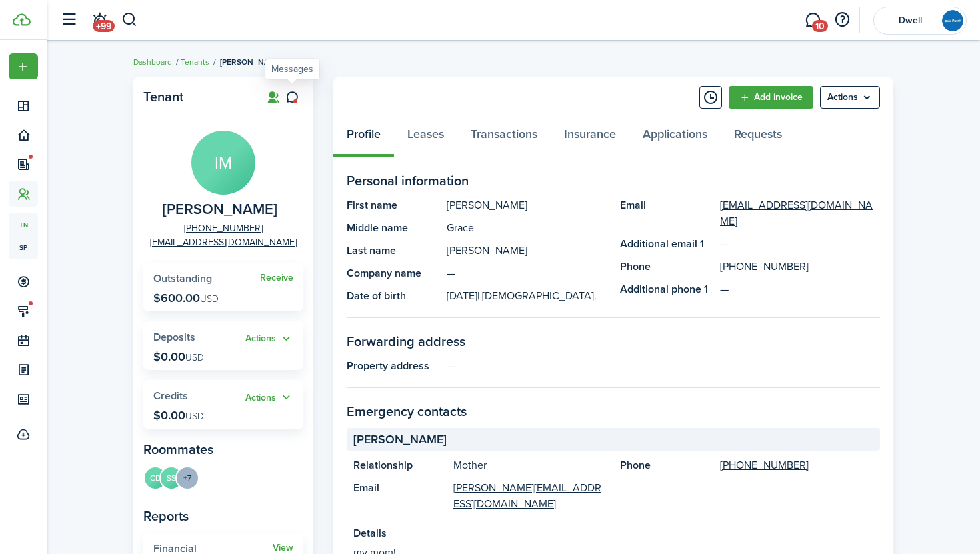
click at [290, 94] on icon at bounding box center [292, 97] width 14 height 13
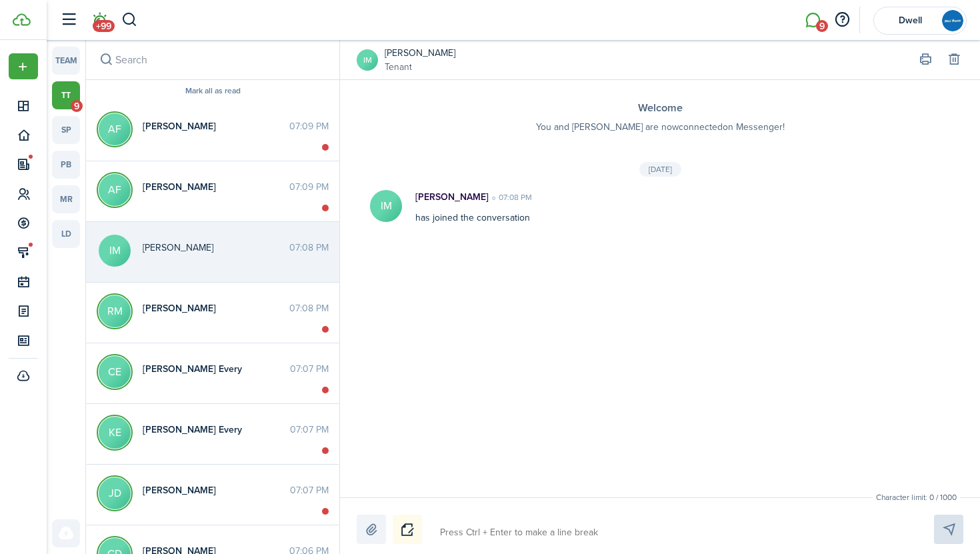
click at [103, 25] on span "+99" at bounding box center [104, 26] width 22 height 12
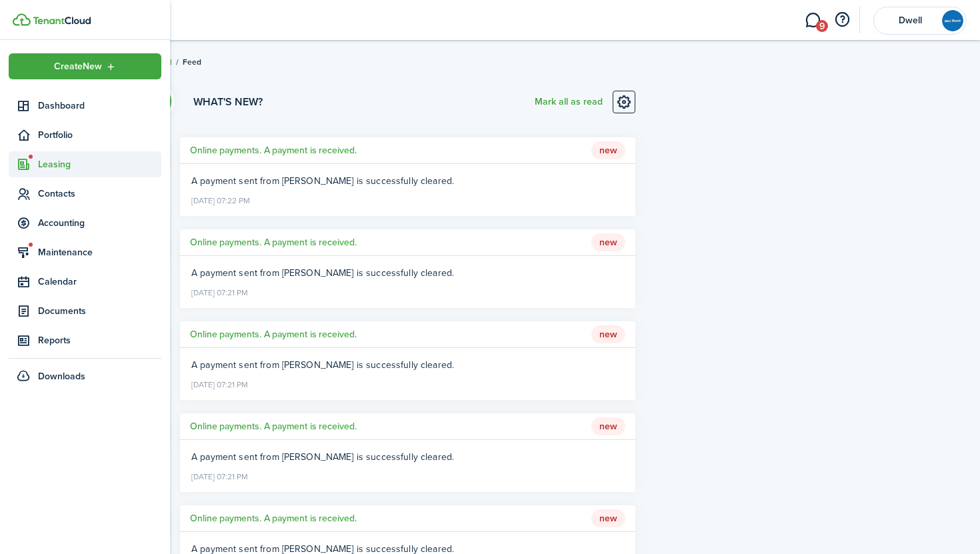
click at [61, 165] on span "Leasing" at bounding box center [99, 164] width 123 height 14
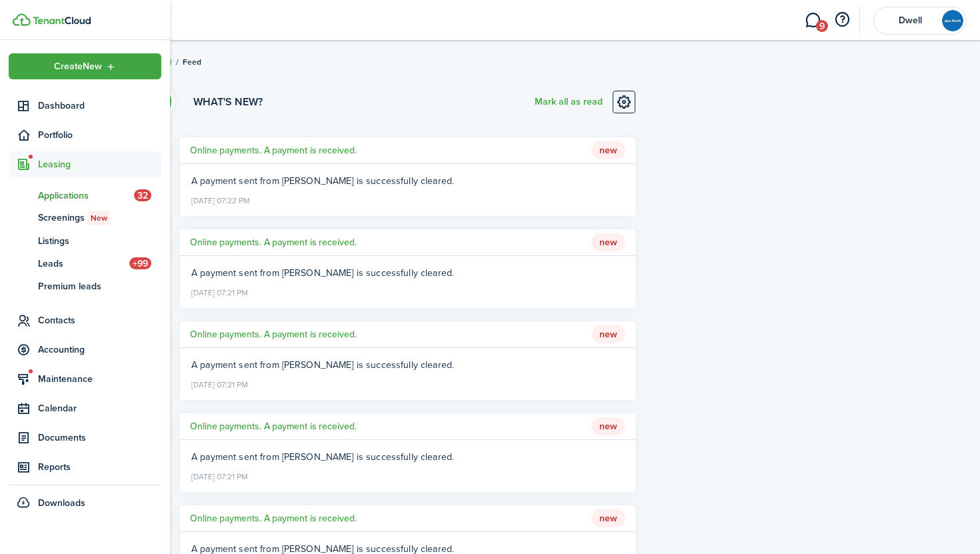
click at [67, 192] on span "Applications" at bounding box center [86, 196] width 96 height 14
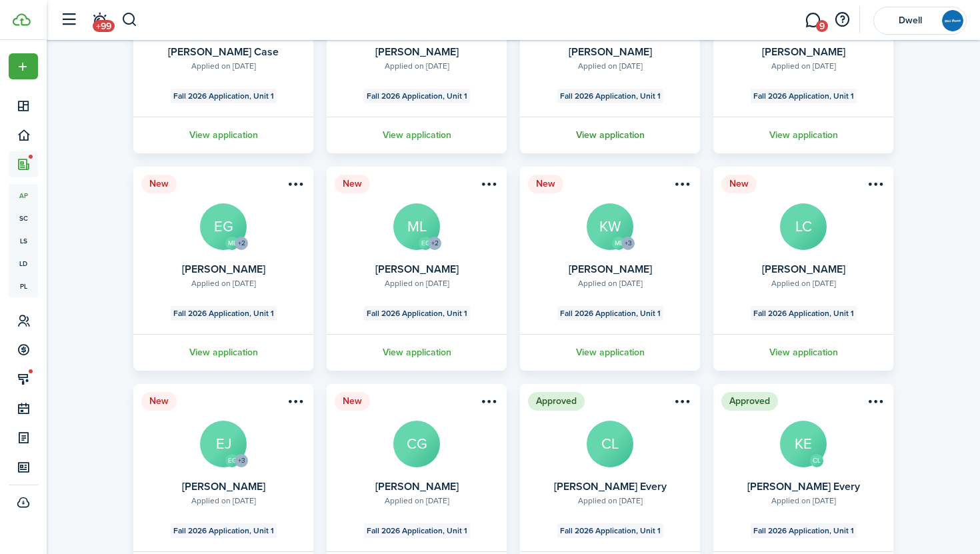
scroll to position [205, 0]
